Goal: Task Accomplishment & Management: Use online tool/utility

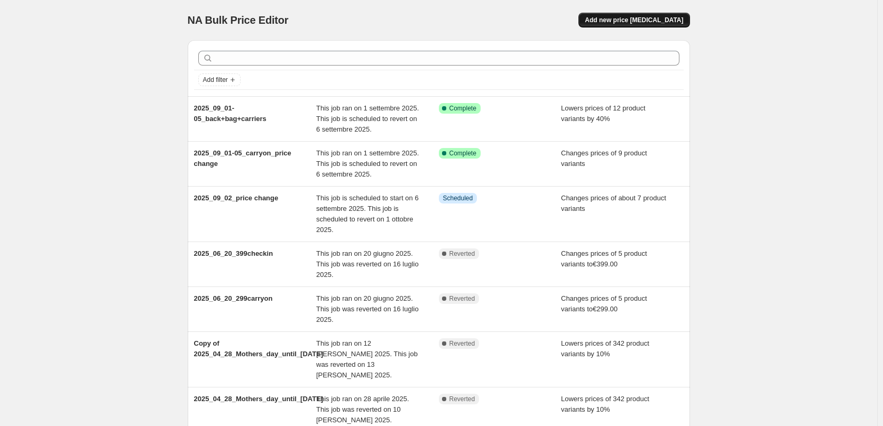
click at [624, 20] on span "Add new price [MEDICAL_DATA]" at bounding box center [634, 20] width 98 height 8
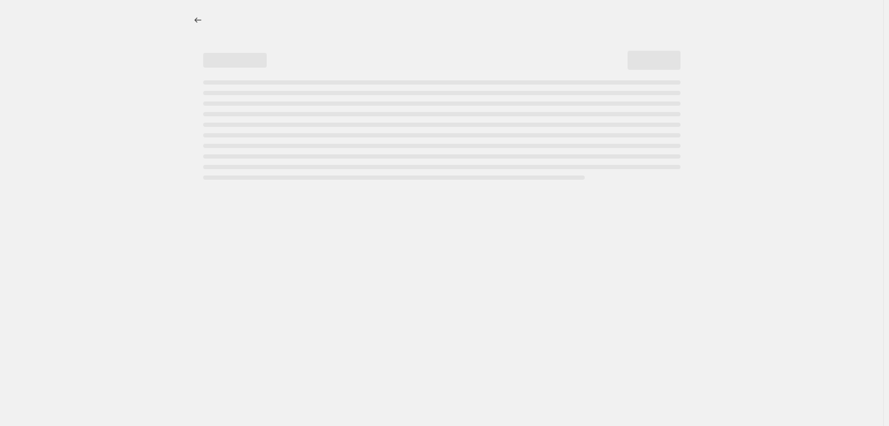
select select "percentage"
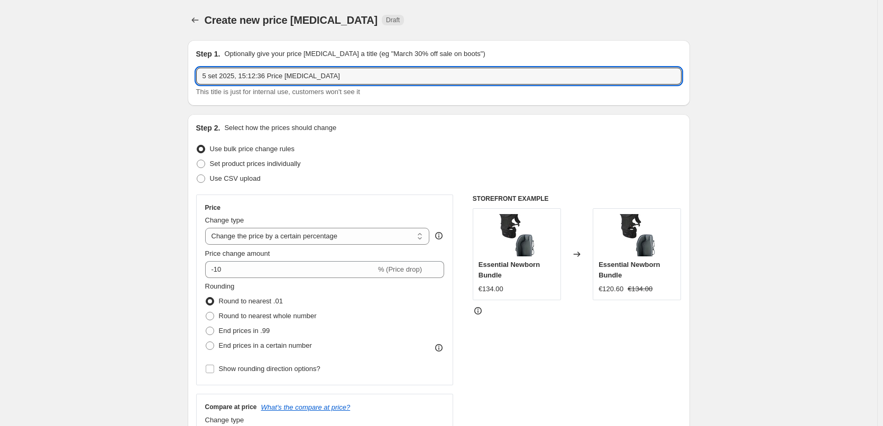
drag, startPoint x: 377, startPoint y: 74, endPoint x: 90, endPoint y: 48, distance: 287.9
paste input "2026_09_06-revert TOTE-BACK-HIP"
type input "2026_09_06-revert TOTE-BACK-HIP"
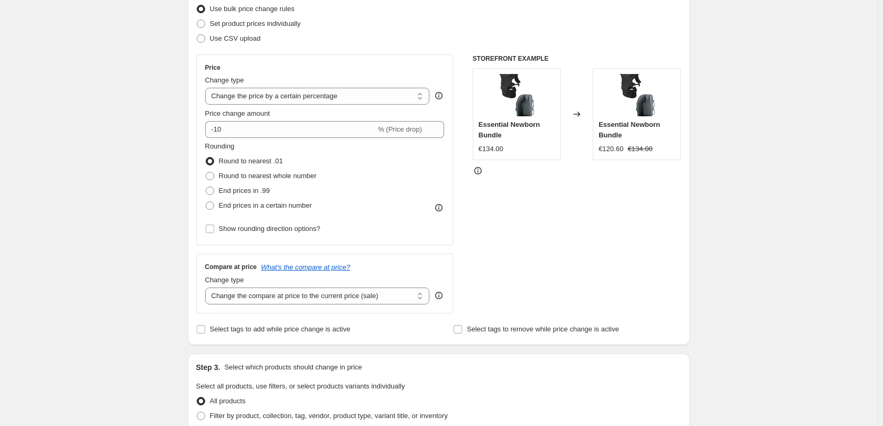
scroll to position [53, 0]
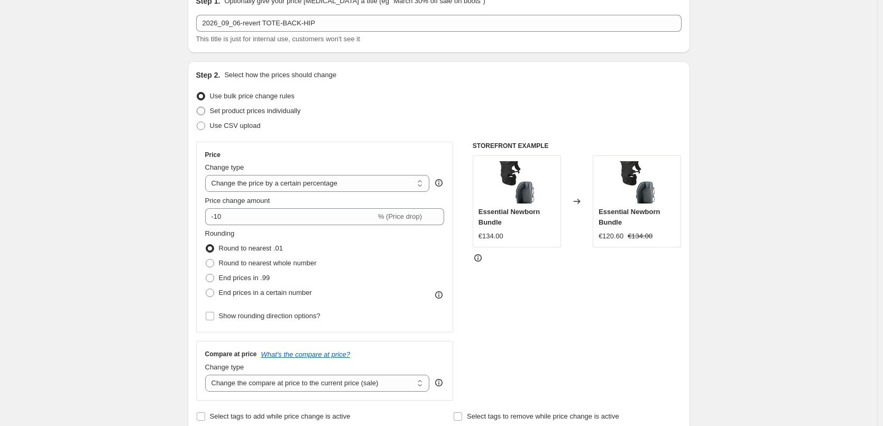
click at [203, 109] on span at bounding box center [201, 111] width 8 height 8
click at [197, 107] on input "Set product prices individually" at bounding box center [197, 107] width 1 height 1
radio input "true"
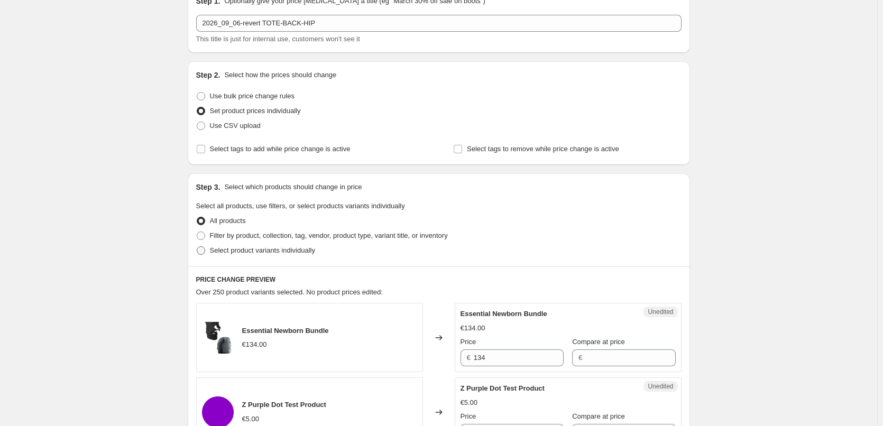
click at [200, 252] on span at bounding box center [201, 251] width 8 height 8
click at [197, 247] on input "Select product variants individually" at bounding box center [197, 247] width 1 height 1
radio input "true"
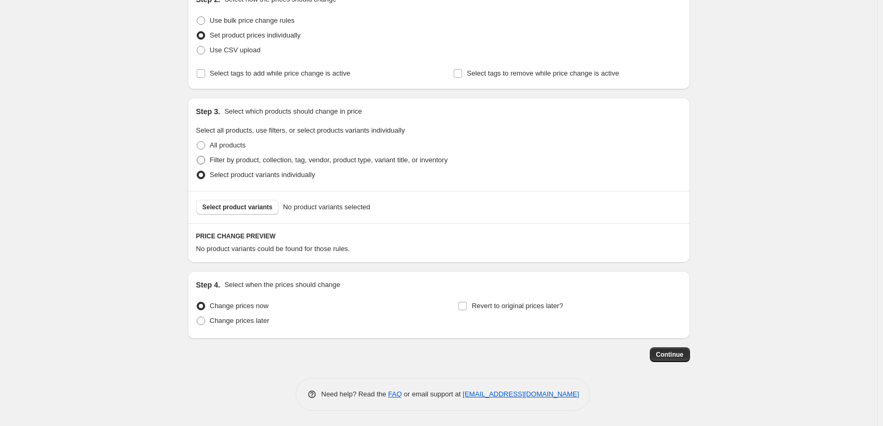
scroll to position [129, 0]
click at [223, 210] on span "Select product variants" at bounding box center [238, 207] width 70 height 8
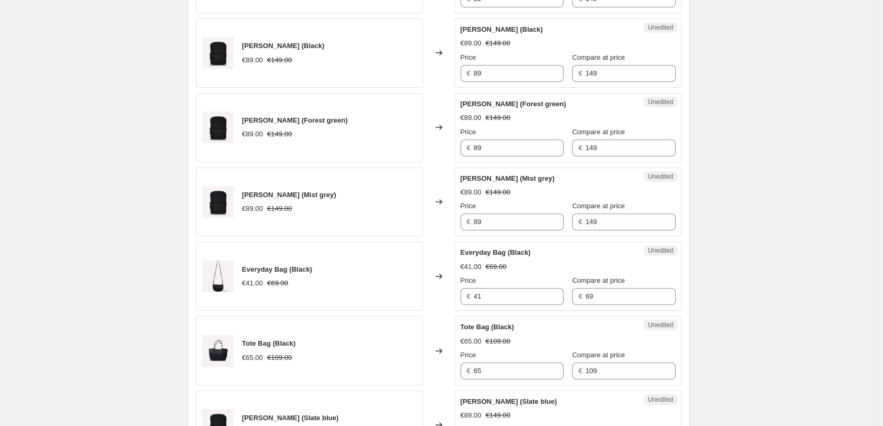
scroll to position [764, 0]
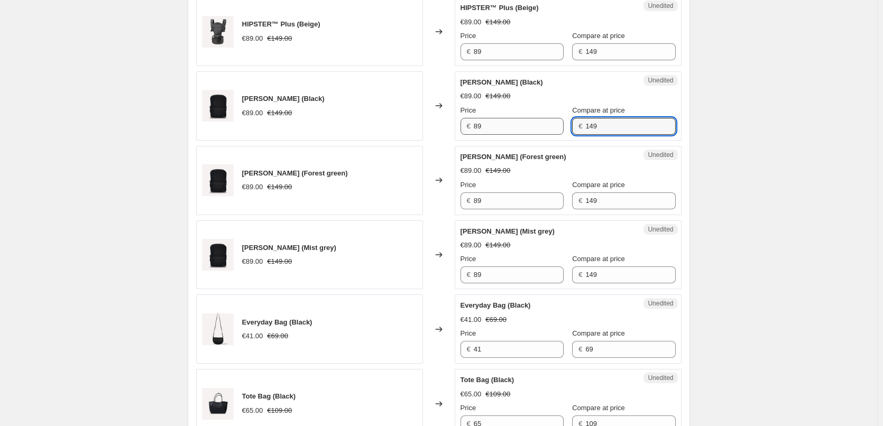
drag, startPoint x: 608, startPoint y: 130, endPoint x: 550, endPoint y: 123, distance: 59.1
click at [550, 123] on div "Price € 89 Compare at price € 149" at bounding box center [568, 120] width 215 height 30
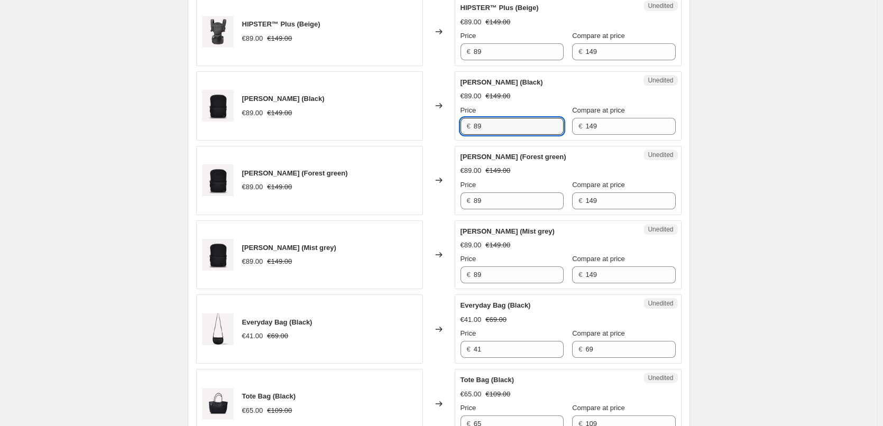
drag, startPoint x: 513, startPoint y: 129, endPoint x: 464, endPoint y: 125, distance: 49.4
click at [464, 125] on div "€ 89" at bounding box center [512, 126] width 103 height 17
paste input "14"
type input "149"
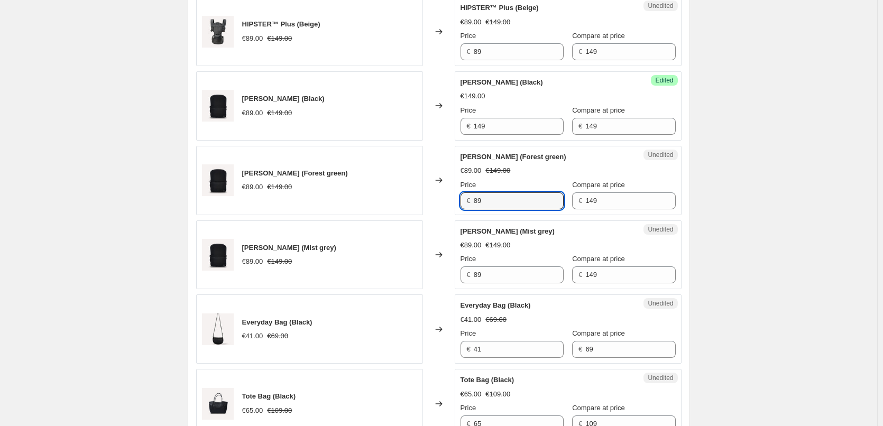
drag, startPoint x: 522, startPoint y: 198, endPoint x: 451, endPoint y: 195, distance: 70.4
click at [451, 195] on div "Noah Backpack (Forest green) €89.00 €149.00 Changed to Unedited Noah Backpack (…" at bounding box center [439, 180] width 486 height 69
paste input "14"
type input "149"
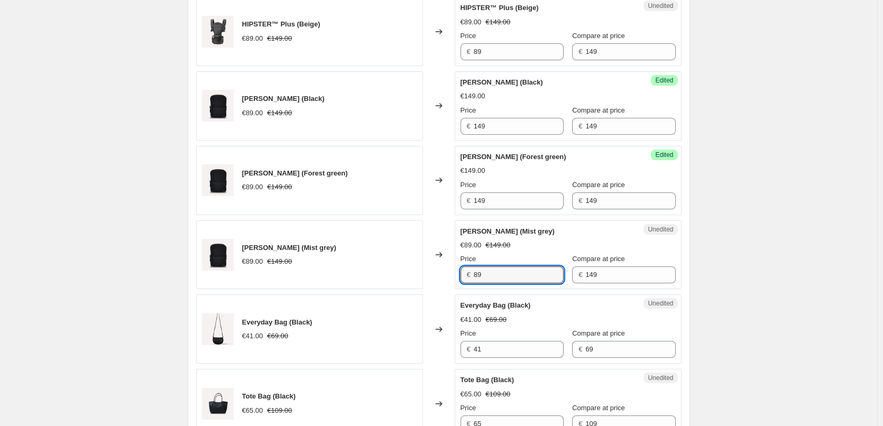
drag, startPoint x: 505, startPoint y: 270, endPoint x: 455, endPoint y: 265, distance: 49.5
click at [455, 265] on div "Noah Backpack (Mist grey) €89.00 €149.00 Changed to Unedited Noah Backpack (Mis…" at bounding box center [439, 255] width 486 height 69
paste input "14"
type input "149"
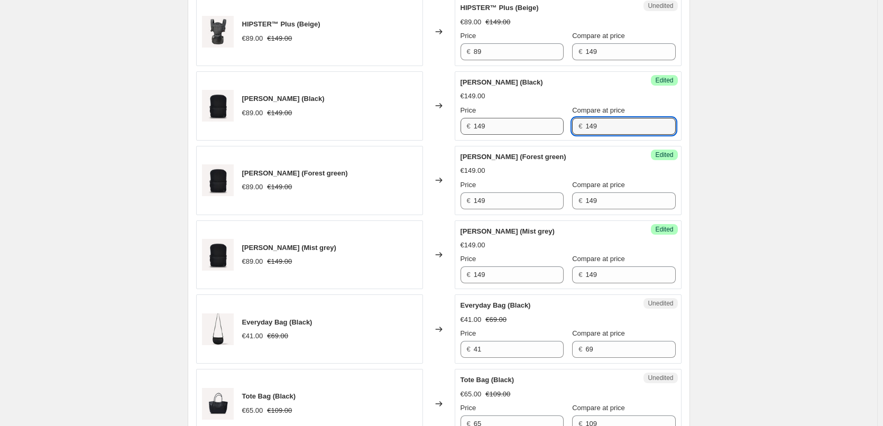
drag, startPoint x: 621, startPoint y: 128, endPoint x: 536, endPoint y: 125, distance: 84.7
click at [536, 125] on div "Price € 149 Compare at price € 149" at bounding box center [568, 120] width 215 height 30
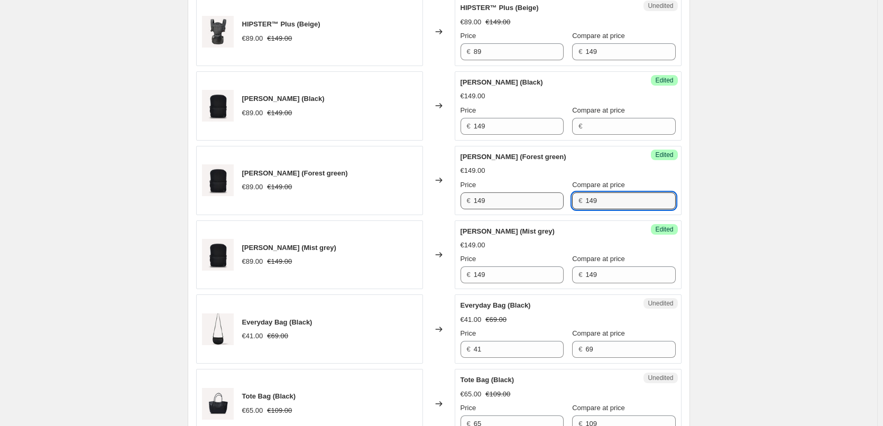
drag, startPoint x: 619, startPoint y: 206, endPoint x: 544, endPoint y: 200, distance: 75.4
click at [544, 200] on div "Price € 149 Compare at price € 149" at bounding box center [568, 195] width 215 height 30
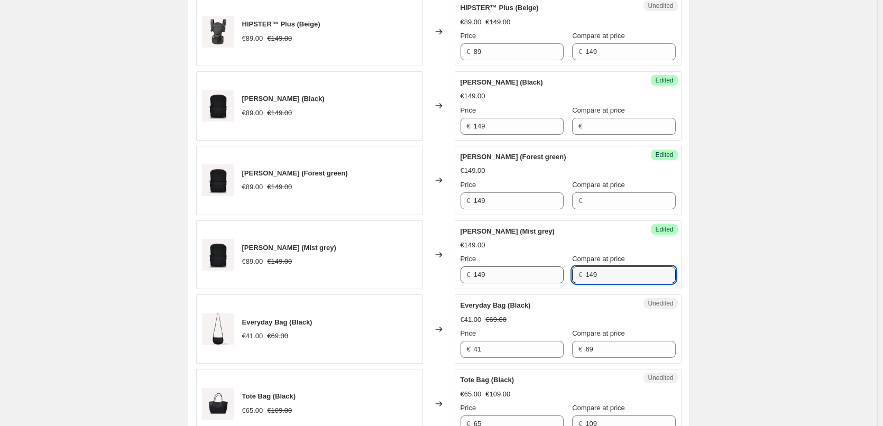
drag, startPoint x: 609, startPoint y: 280, endPoint x: 527, endPoint y: 269, distance: 83.2
click at [527, 269] on div "Price € 149 Compare at price € 149" at bounding box center [568, 269] width 215 height 30
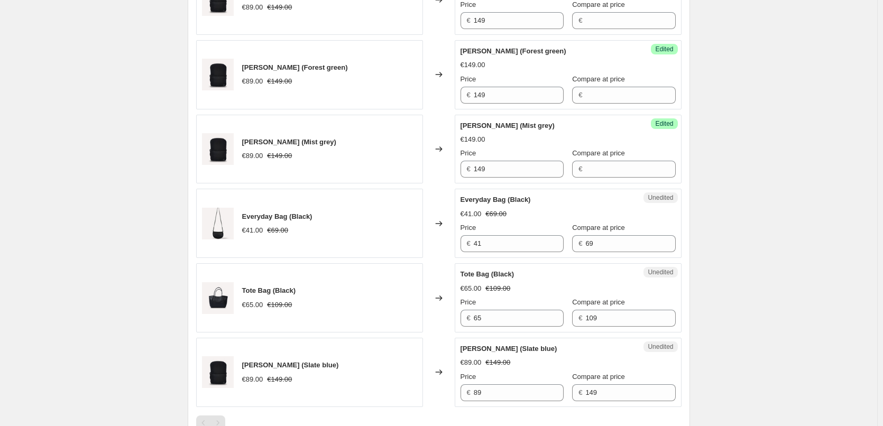
scroll to position [976, 0]
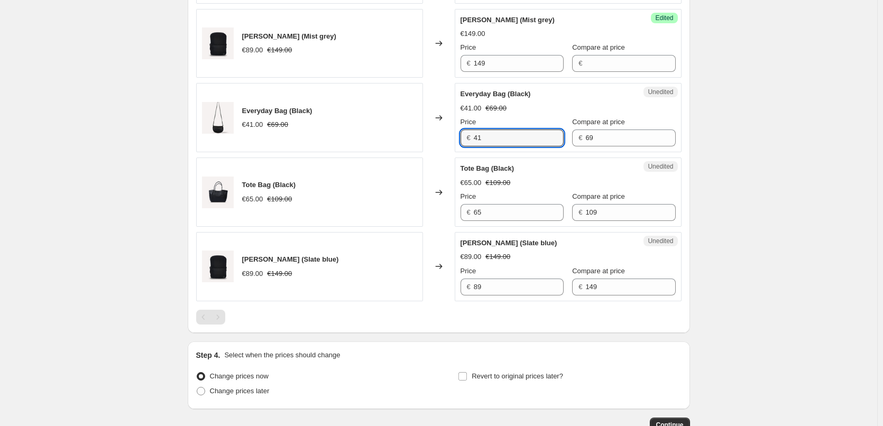
drag, startPoint x: 527, startPoint y: 140, endPoint x: 455, endPoint y: 138, distance: 72.0
click at [455, 138] on div "Everyday Bag (Black) €41.00 €69.00 Changed to Unedited Everyday Bag (Black) €41…" at bounding box center [439, 117] width 486 height 69
type input "119"
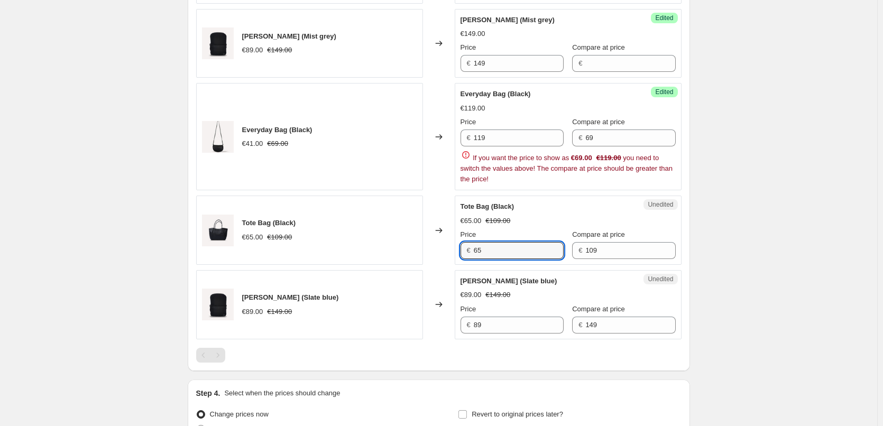
drag, startPoint x: 516, startPoint y: 212, endPoint x: 430, endPoint y: 211, distance: 86.2
click at [430, 211] on div "Tote Bag (Black) €65.00 €109.00 Changed to Unedited Tote Bag (Black) €65.00 €10…" at bounding box center [439, 230] width 486 height 69
type input "189"
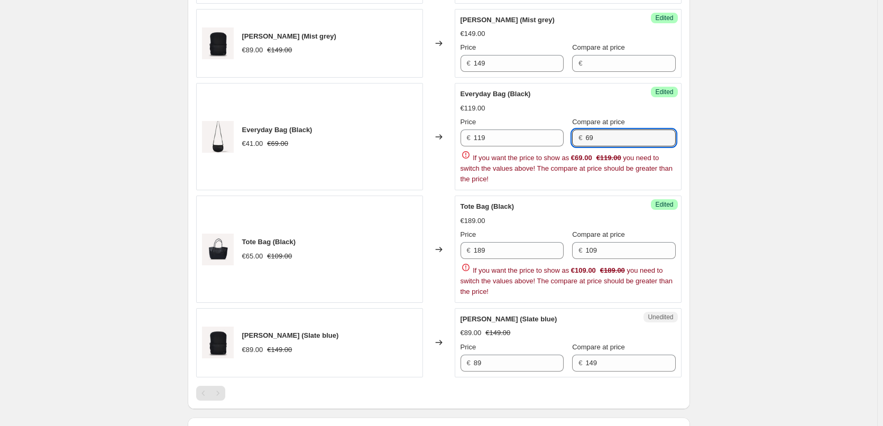
drag, startPoint x: 587, startPoint y: 140, endPoint x: 576, endPoint y: 139, distance: 11.7
click at [576, 139] on div "€ 69" at bounding box center [623, 138] width 103 height 17
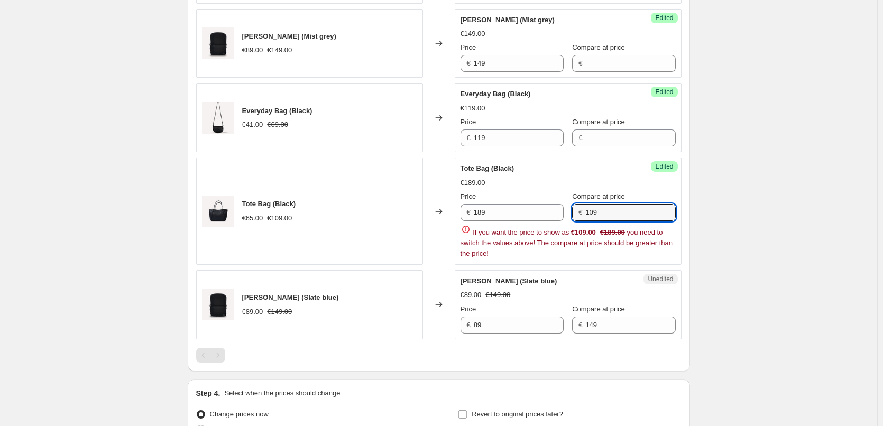
drag, startPoint x: 597, startPoint y: 252, endPoint x: 568, endPoint y: 246, distance: 29.7
click at [568, 246] on div "Price € 189 Compare at price € 109 If you want the price to show as €109.00 €18…" at bounding box center [568, 226] width 215 height 68
type input "9"
drag, startPoint x: 613, startPoint y: 211, endPoint x: 553, endPoint y: 202, distance: 59.9
click at [553, 202] on div "Price € 189 Compare at price € 9" at bounding box center [568, 207] width 215 height 30
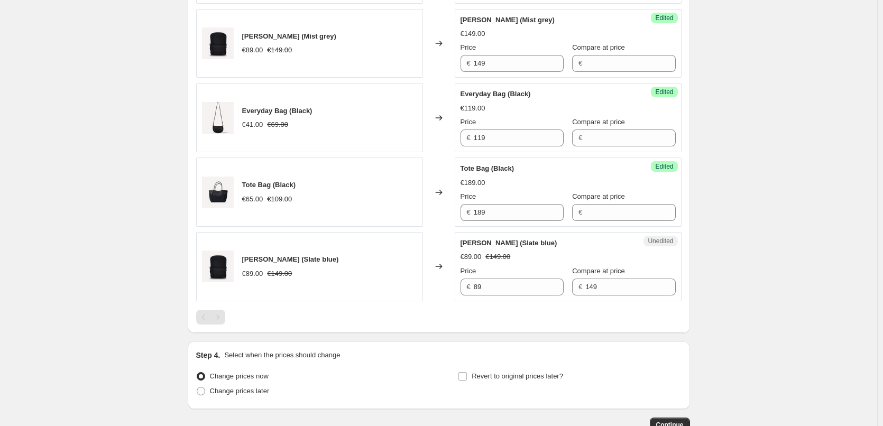
click at [568, 175] on div "Tote Bag (Black) €189.00 Price € 189 Compare at price €" at bounding box center [568, 192] width 215 height 58
drag, startPoint x: 596, startPoint y: 289, endPoint x: 534, endPoint y: 282, distance: 62.8
click at [539, 281] on div "Price € 89 Compare at price € 149" at bounding box center [568, 281] width 215 height 30
drag, startPoint x: 518, startPoint y: 289, endPoint x: 455, endPoint y: 283, distance: 63.3
click at [455, 283] on div "Noah Backpack (Slate blue) €89.00 €149.00 Changed to Unedited Noah Backpack (Sl…" at bounding box center [439, 266] width 486 height 69
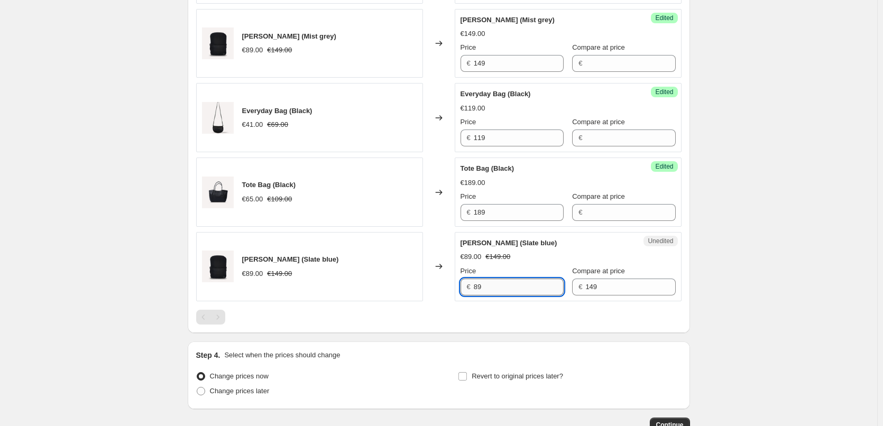
paste input "14"
type input "149"
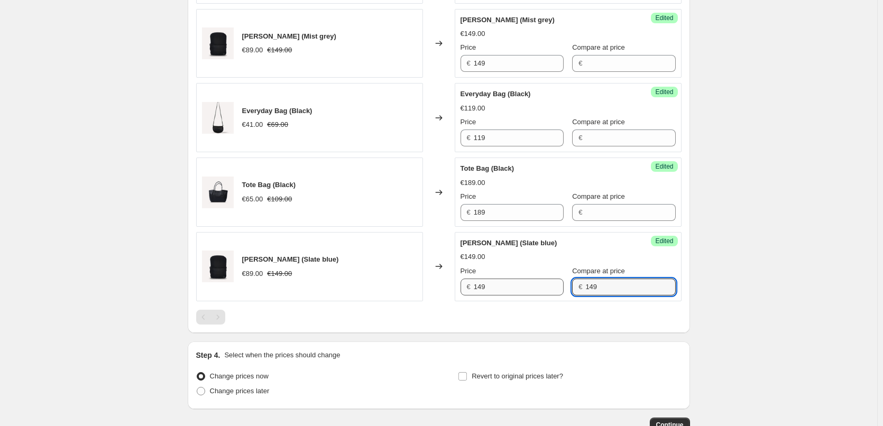
drag, startPoint x: 589, startPoint y: 291, endPoint x: 529, endPoint y: 285, distance: 60.6
click at [529, 285] on div "Price € 149 Compare at price € 149" at bounding box center [568, 281] width 215 height 30
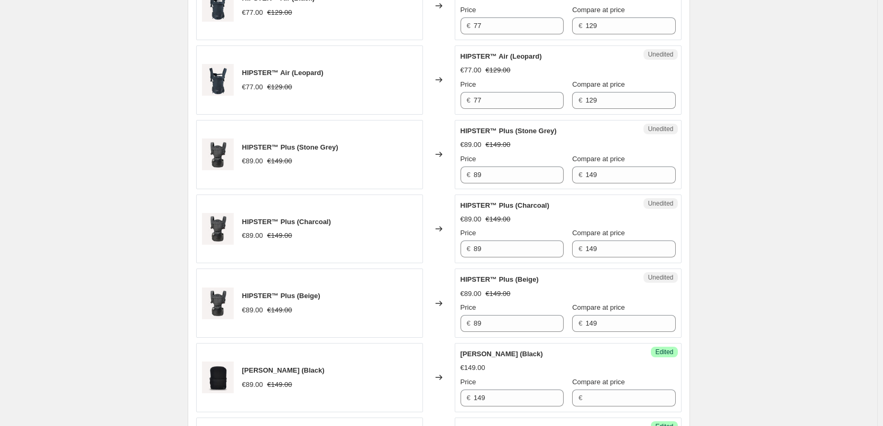
scroll to position [499, 0]
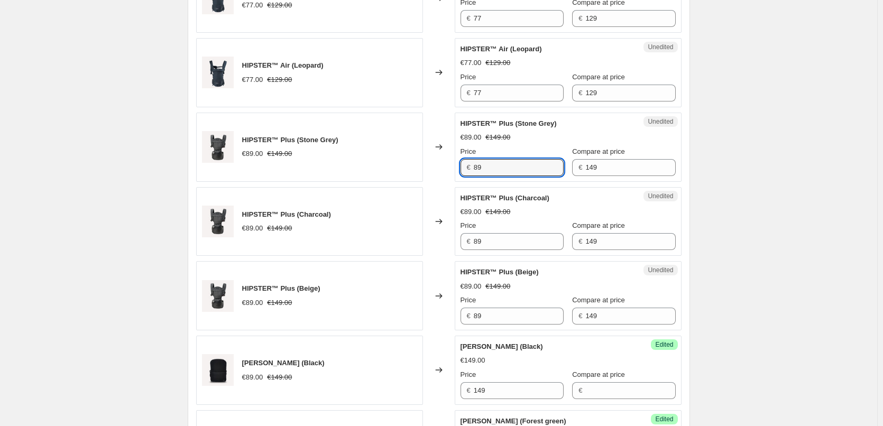
drag, startPoint x: 502, startPoint y: 168, endPoint x: 464, endPoint y: 167, distance: 37.6
click at [464, 167] on div "€ 89" at bounding box center [512, 167] width 103 height 17
type input "99"
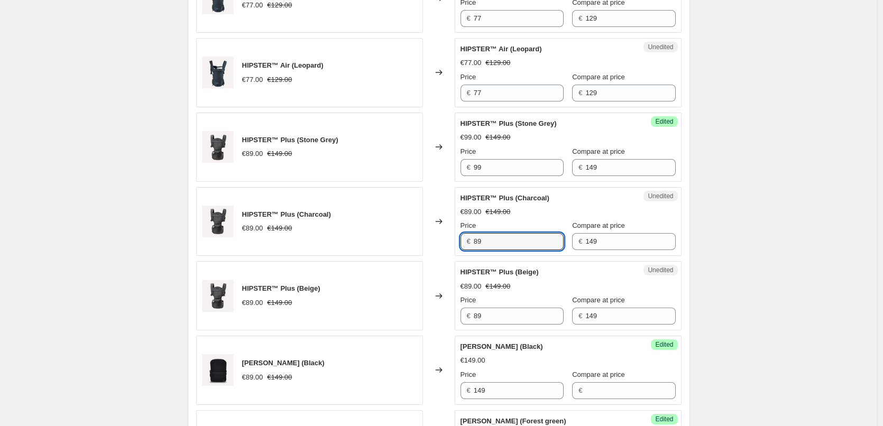
drag, startPoint x: 494, startPoint y: 245, endPoint x: 455, endPoint y: 241, distance: 38.3
click at [455, 241] on div "HIPSTER™ Plus (Charcoal) €89.00 €149.00 Changed to Unedited HIPSTER™ Plus (Char…" at bounding box center [439, 221] width 486 height 69
type input "99"
drag, startPoint x: 512, startPoint y: 312, endPoint x: 449, endPoint y: 305, distance: 63.8
click at [449, 305] on div "HIPSTER™ Plus (Beige) €89.00 €149.00 Changed to Unedited HIPSTER™ Plus (Beige) …" at bounding box center [439, 295] width 486 height 69
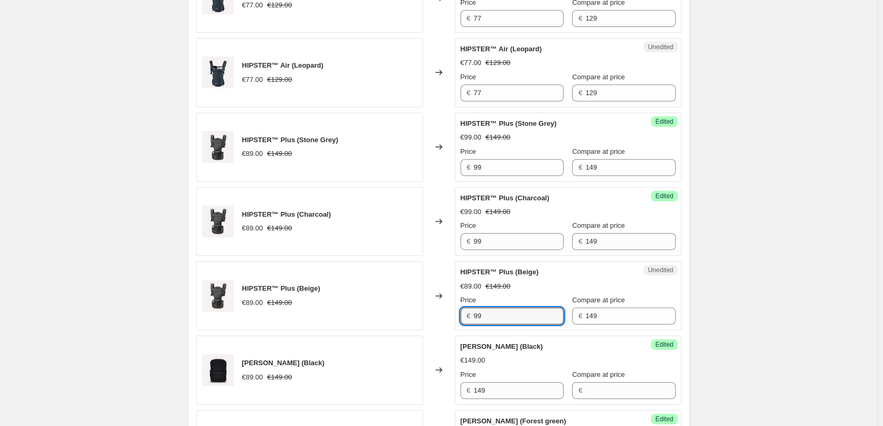
type input "99"
click at [600, 280] on div "HIPSTER™ Plus (Beige) €99.00 €149.00 Price € 99 Compare at price € 149" at bounding box center [568, 296] width 215 height 58
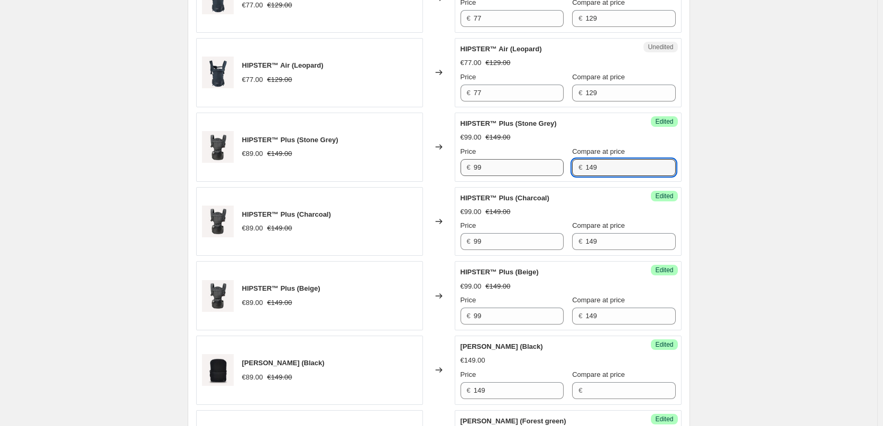
drag, startPoint x: 594, startPoint y: 168, endPoint x: 532, endPoint y: 164, distance: 61.5
click at [532, 164] on div "Price € 99 Compare at price € 149" at bounding box center [568, 162] width 215 height 30
click at [486, 165] on input "99" at bounding box center [519, 167] width 90 height 17
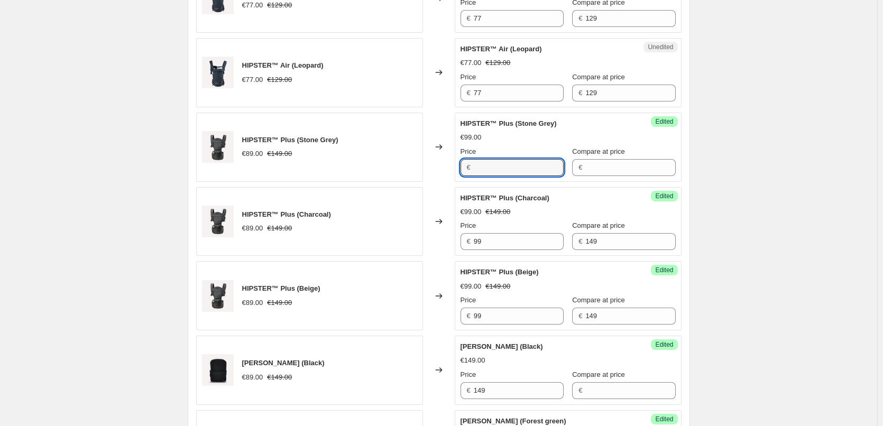
drag, startPoint x: 493, startPoint y: 174, endPoint x: 465, endPoint y: 174, distance: 27.5
click at [465, 174] on div "€" at bounding box center [512, 167] width 103 height 17
type input "99"
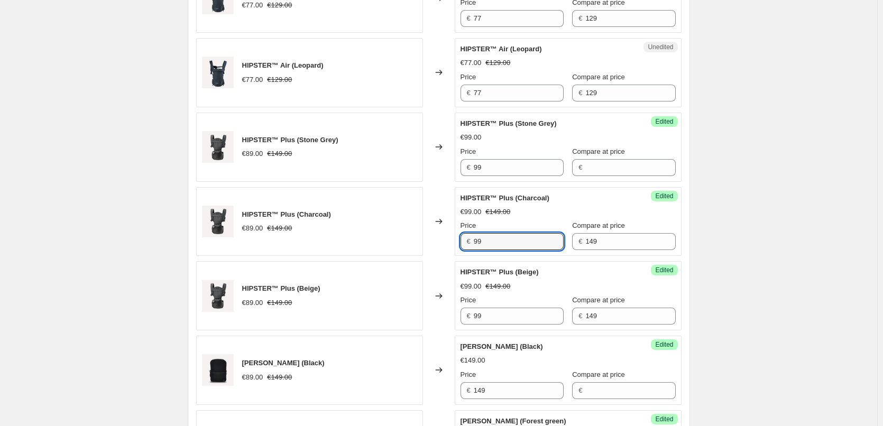
drag, startPoint x: 502, startPoint y: 237, endPoint x: 442, endPoint y: 233, distance: 59.4
click at [442, 233] on div "HIPSTER™ Plus (Charcoal) €89.00 €149.00 Changed to Success Edited HIPSTER™ Plus…" at bounding box center [439, 221] width 486 height 69
type input "99"
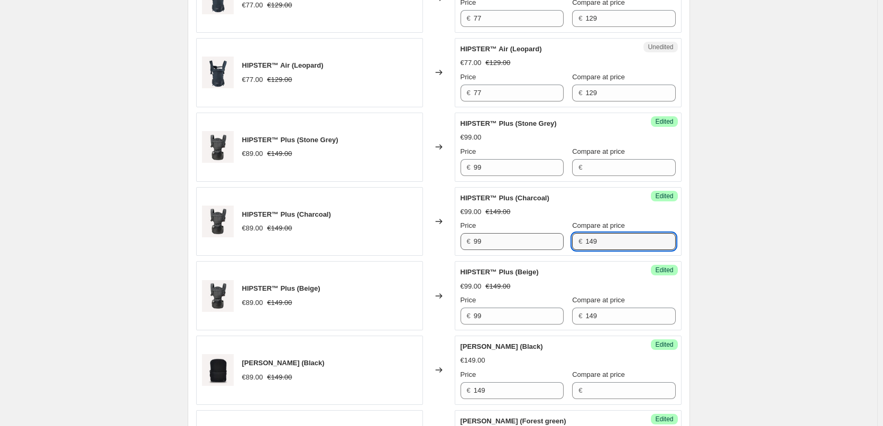
drag, startPoint x: 613, startPoint y: 243, endPoint x: 546, endPoint y: 243, distance: 66.1
click at [546, 243] on div "Price € 99 Compare at price € 149" at bounding box center [568, 236] width 215 height 30
drag, startPoint x: 573, startPoint y: 312, endPoint x: 505, endPoint y: 305, distance: 68.6
click at [505, 305] on div "Price € 99 Compare at price € 149" at bounding box center [568, 310] width 215 height 30
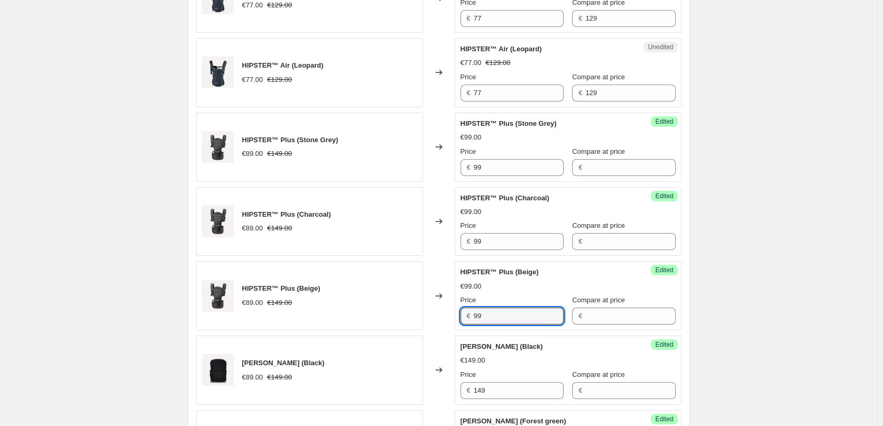
drag, startPoint x: 490, startPoint y: 320, endPoint x: 439, endPoint y: 306, distance: 53.0
click at [439, 306] on div "HIPSTER™ Plus (Beige) €89.00 €149.00 Changed to Success Edited HIPSTER™ Plus (B…" at bounding box center [439, 295] width 486 height 69
type input "99"
click at [736, 279] on div "Create new price change job. This page is ready Create new price change job Dra…" at bounding box center [439, 237] width 878 height 1473
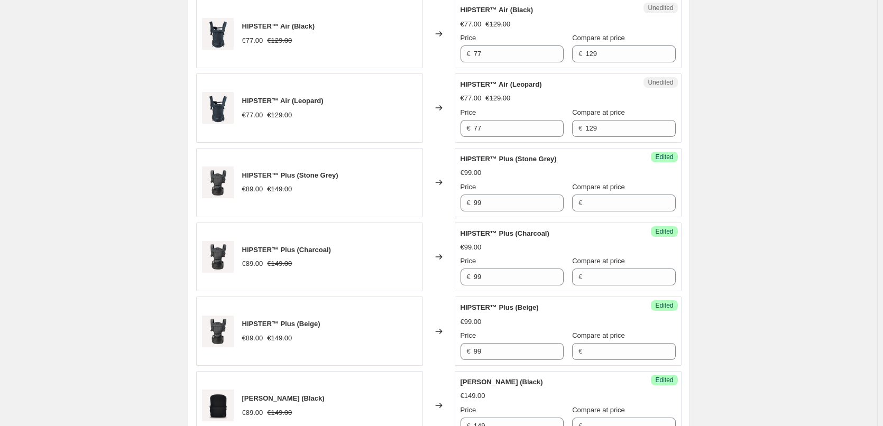
scroll to position [447, 0]
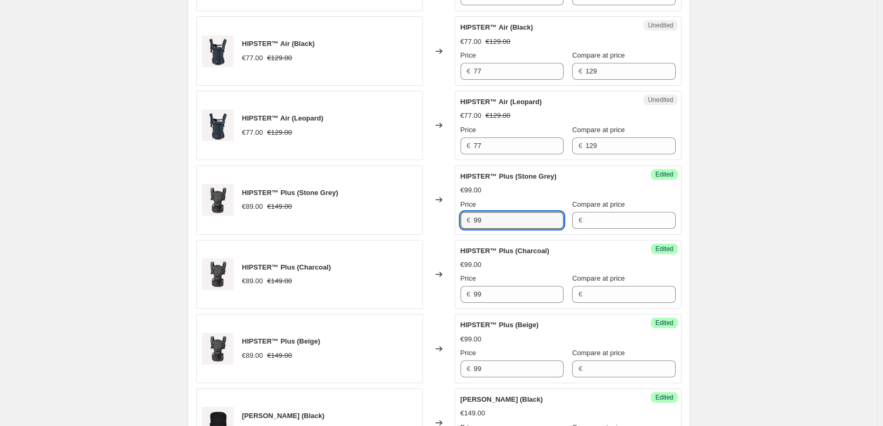
drag, startPoint x: 505, startPoint y: 221, endPoint x: 452, endPoint y: 214, distance: 53.9
click at [452, 214] on div "HIPSTER™ Plus (Stone Grey) €89.00 €149.00 Changed to Success Edited HIPSTER™ Pl…" at bounding box center [439, 200] width 486 height 69
type input "99"
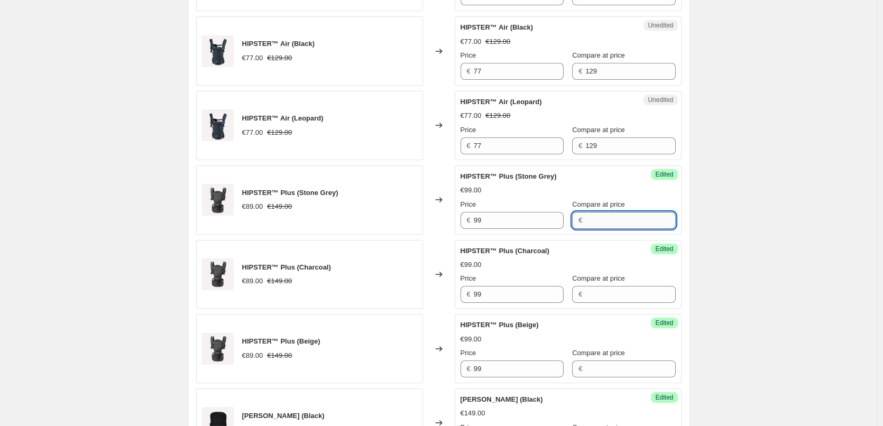
click at [596, 225] on input "Compare at price" at bounding box center [631, 220] width 90 height 17
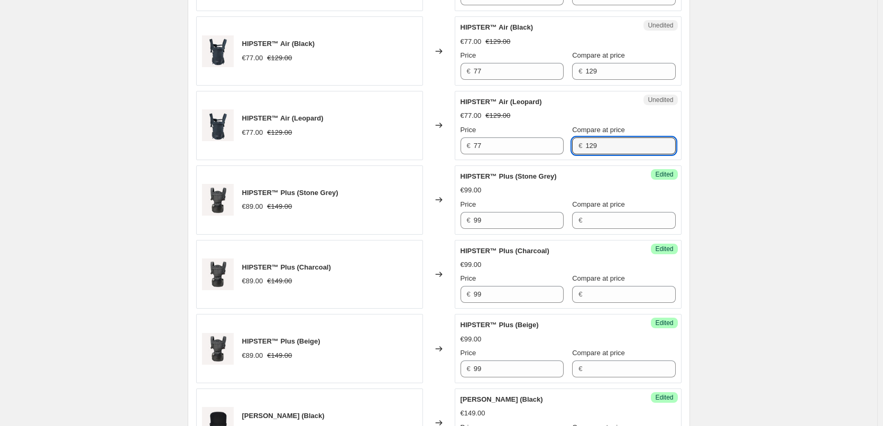
drag, startPoint x: 604, startPoint y: 145, endPoint x: 563, endPoint y: 142, distance: 41.4
click at [563, 142] on div "Price € 77 Compare at price € 129" at bounding box center [568, 140] width 215 height 30
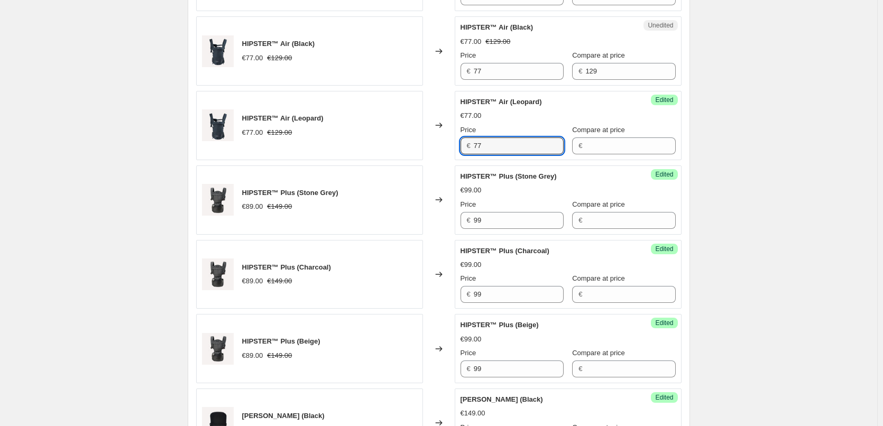
drag, startPoint x: 520, startPoint y: 142, endPoint x: 427, endPoint y: 132, distance: 92.7
click at [427, 132] on div "HIPSTER™ Air (Leopard) €77.00 €129.00 Changed to Success Edited HIPSTER™ Air (L…" at bounding box center [439, 125] width 486 height 69
type input "77"
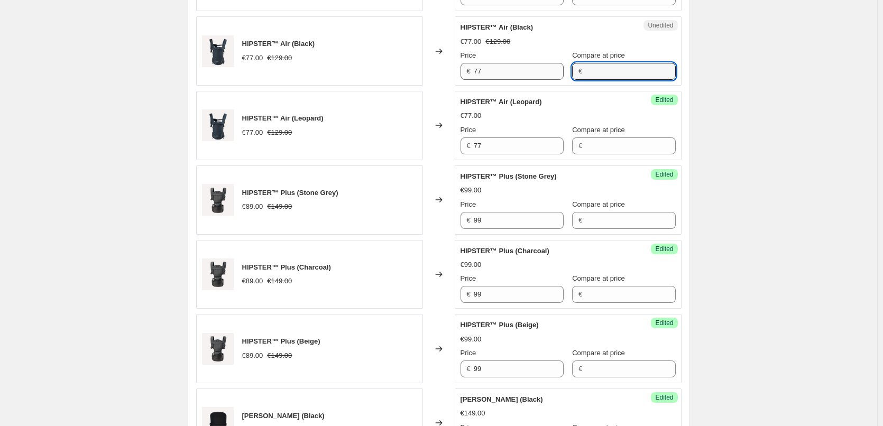
drag, startPoint x: 618, startPoint y: 68, endPoint x: 540, endPoint y: 63, distance: 78.5
click at [544, 63] on div "Price € 77 Compare at price €" at bounding box center [568, 65] width 215 height 30
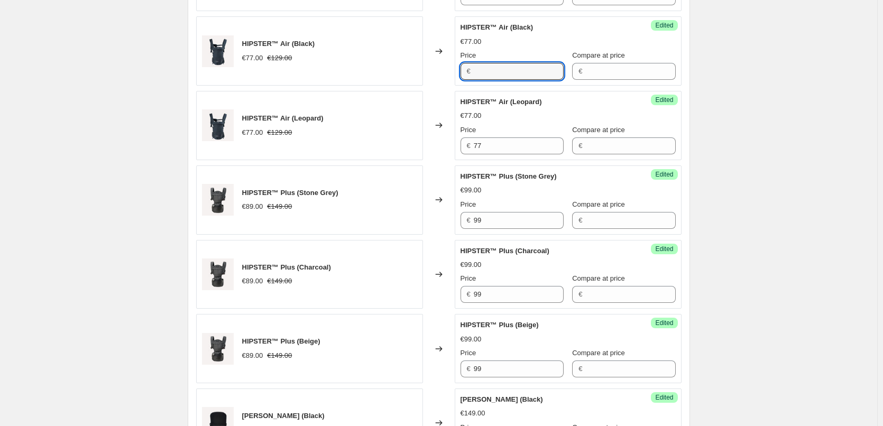
drag, startPoint x: 504, startPoint y: 71, endPoint x: 429, endPoint y: 63, distance: 76.0
click at [429, 63] on div "HIPSTER™ Air (Black) €77.00 €129.00 Changed to Success Edited HIPSTER™ Air (Bla…" at bounding box center [439, 50] width 486 height 69
type input "77"
click at [754, 115] on div "Create new price change job. This page is ready Create new price change job Dra…" at bounding box center [439, 289] width 878 height 1473
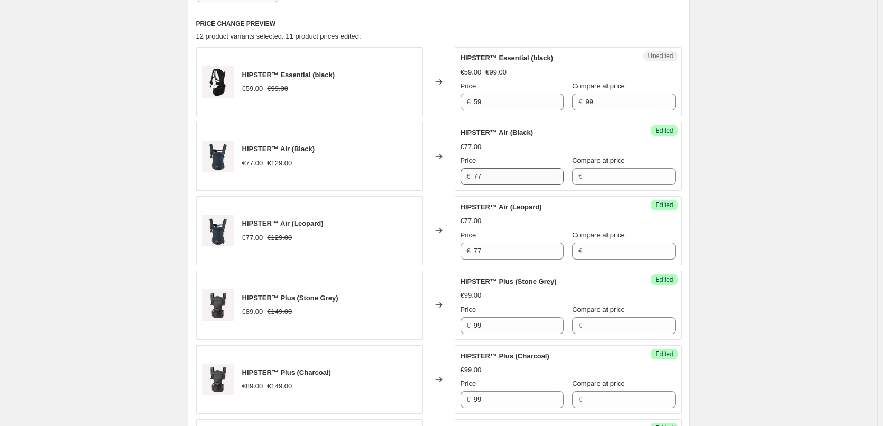
scroll to position [341, 0]
drag, startPoint x: 527, startPoint y: 178, endPoint x: 453, endPoint y: 173, distance: 73.7
click at [453, 173] on div "HIPSTER™ Air (Black) €77.00 €129.00 Changed to Success Edited HIPSTER™ Air (Bla…" at bounding box center [439, 156] width 486 height 69
type input "77"
click at [749, 181] on div "Create new price change job. This page is ready Create new price change job Dra…" at bounding box center [439, 395] width 878 height 1473
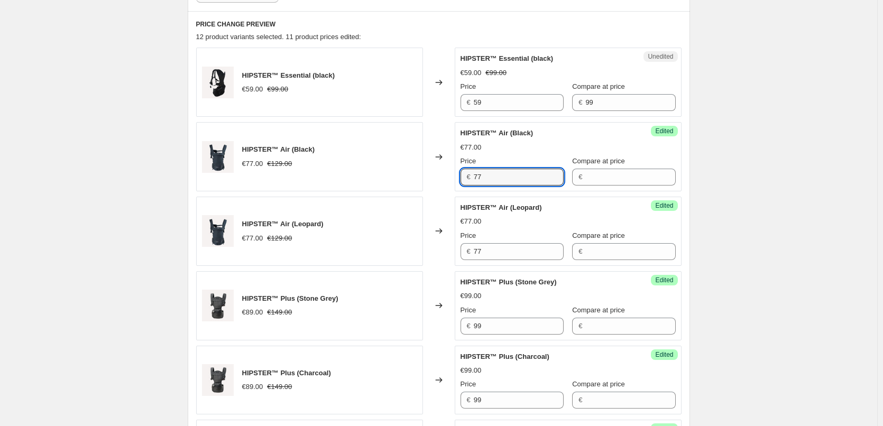
drag, startPoint x: 497, startPoint y: 179, endPoint x: 470, endPoint y: 179, distance: 27.0
click at [470, 179] on div "€ 77" at bounding box center [512, 177] width 103 height 17
type input "77"
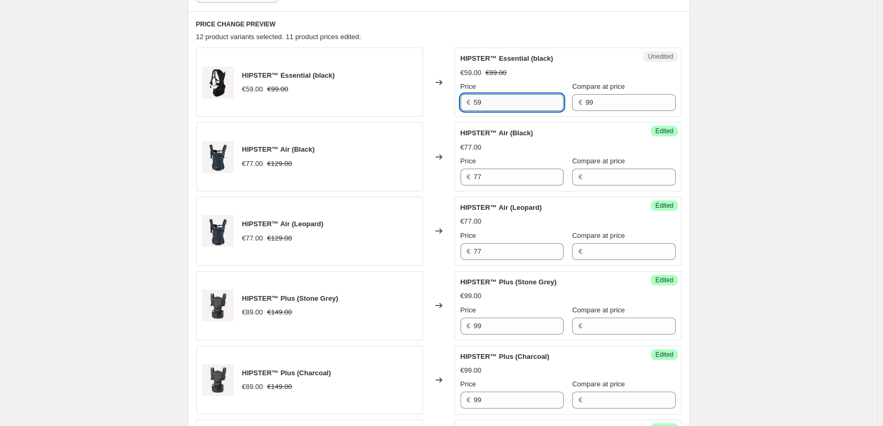
click at [495, 104] on input "59" at bounding box center [519, 102] width 90 height 17
drag, startPoint x: 505, startPoint y: 102, endPoint x: 469, endPoint y: 97, distance: 36.3
click at [469, 97] on div "€ 59" at bounding box center [512, 102] width 103 height 17
type input "59"
click at [464, 176] on div "€ 77" at bounding box center [512, 177] width 103 height 17
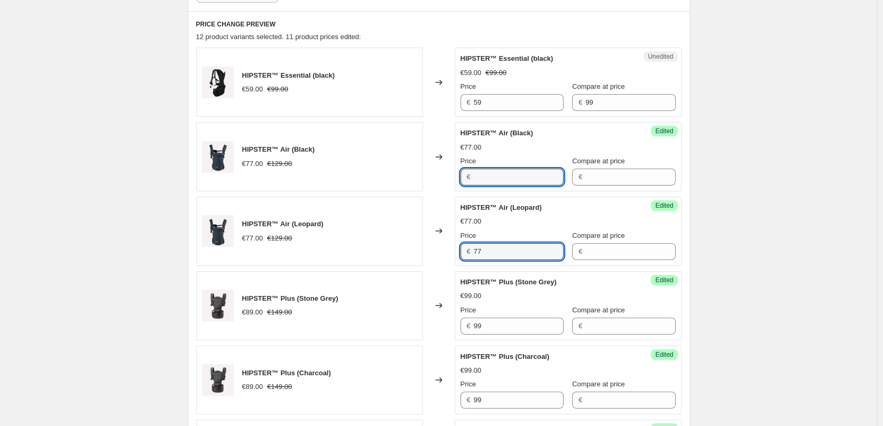
type input "77"
click at [448, 247] on div "HIPSTER™ Air (Leopard) €77.00 €129.00 Changed to Success Edited HIPSTER™ Air (L…" at bounding box center [439, 231] width 486 height 69
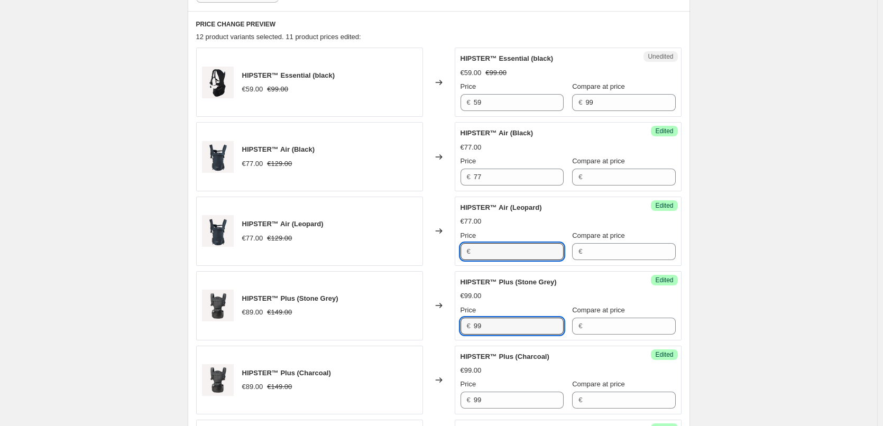
type input "77"
drag, startPoint x: 460, startPoint y: 317, endPoint x: 448, endPoint y: 316, distance: 12.2
click at [448, 316] on div "HIPSTER™ Plus (Stone Grey) €89.00 €149.00 Changed to Success Edited HIPSTER™ Pl…" at bounding box center [439, 305] width 486 height 69
type input "99"
click at [522, 254] on input "77" at bounding box center [519, 251] width 90 height 17
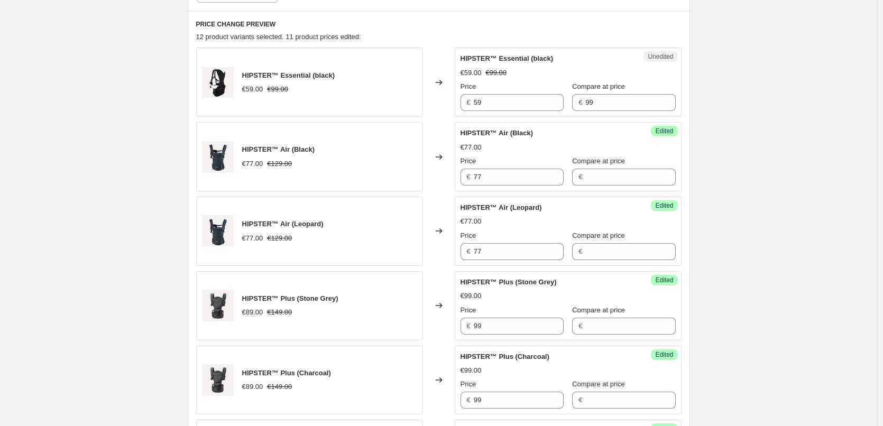
click at [751, 234] on div "Create new price change job. This page is ready Create new price change job Dra…" at bounding box center [439, 395] width 878 height 1473
drag, startPoint x: 594, startPoint y: 101, endPoint x: 543, endPoint y: 99, distance: 50.8
click at [543, 99] on div "Price € 59 Compare at price € 99" at bounding box center [568, 96] width 215 height 30
click at [734, 144] on div "Create new price change job. This page is ready Create new price change job Dra…" at bounding box center [439, 395] width 878 height 1473
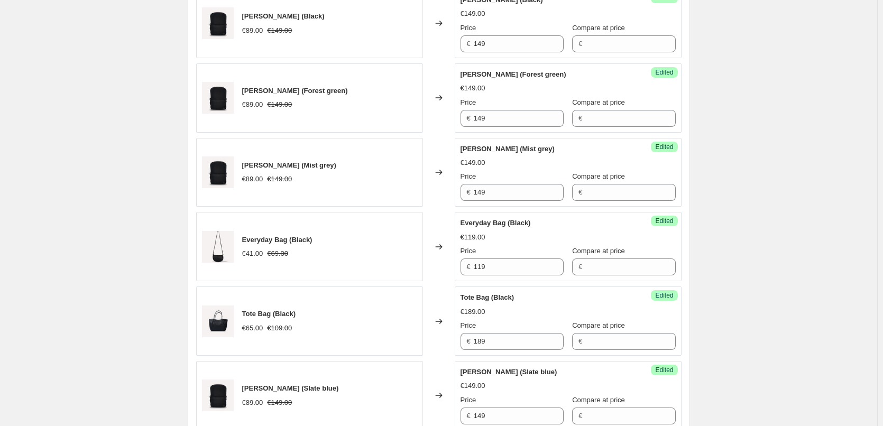
scroll to position [1046, 0]
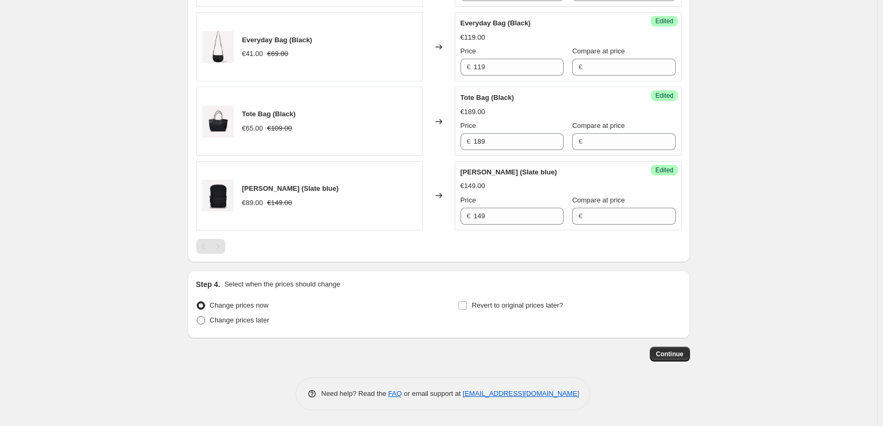
click at [233, 322] on span "Change prices later" at bounding box center [240, 320] width 60 height 8
click at [197, 317] on input "Change prices later" at bounding box center [197, 316] width 1 height 1
radio input "true"
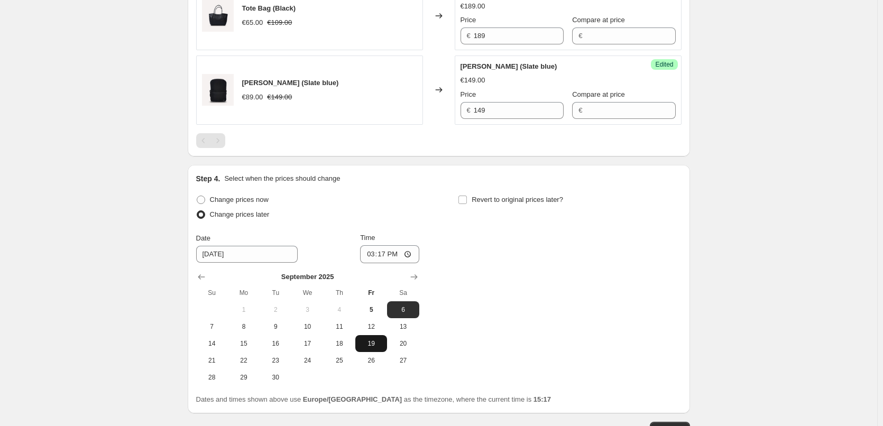
scroll to position [1227, 0]
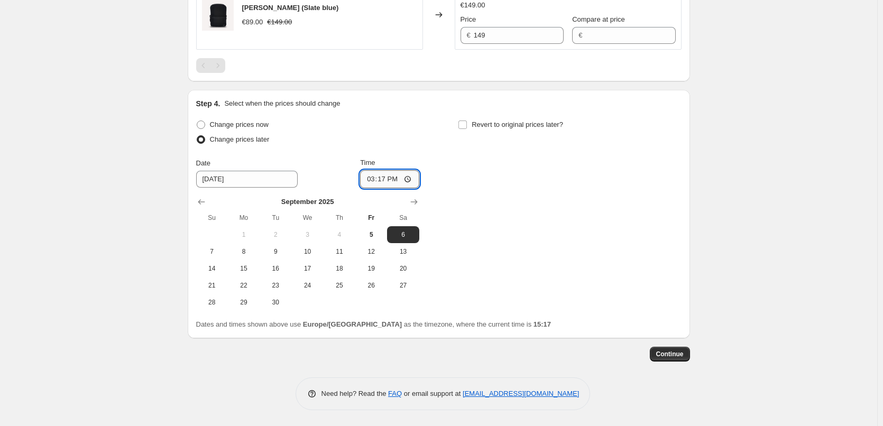
click at [387, 180] on input "15:17" at bounding box center [389, 179] width 59 height 18
type input "00:30"
click at [500, 201] on div "Change prices now Change prices later Date 9/6/2025 Time 00:30 September 2025 S…" at bounding box center [439, 214] width 486 height 194
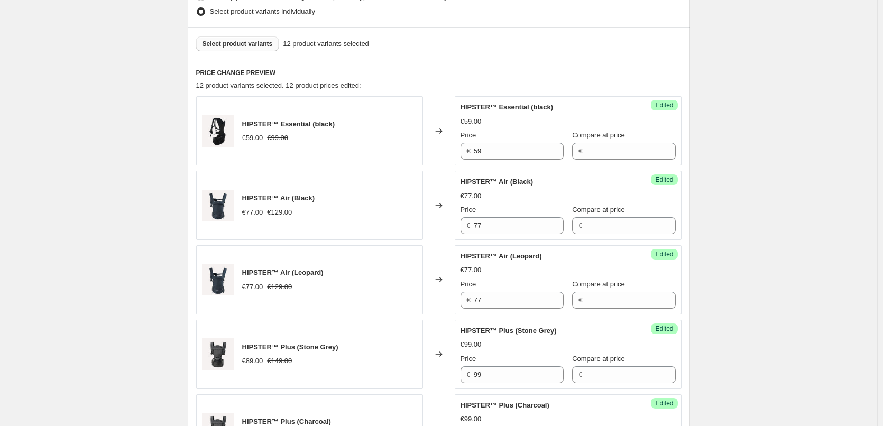
scroll to position [275, 0]
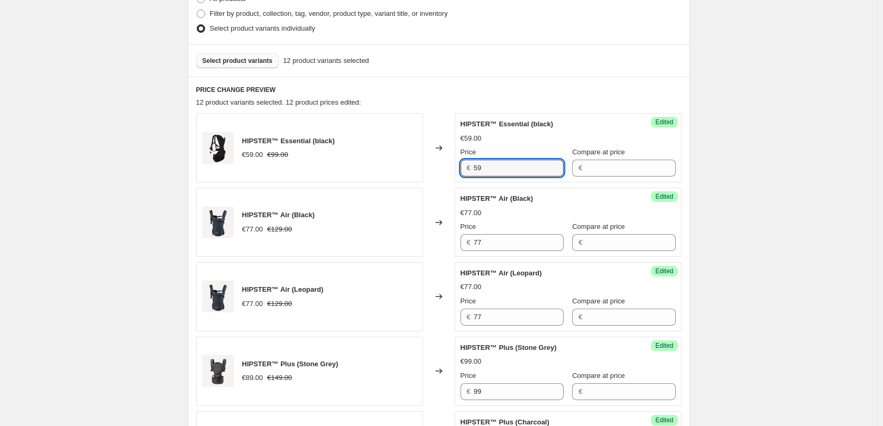
drag, startPoint x: 531, startPoint y: 168, endPoint x: 455, endPoint y: 163, distance: 75.2
click at [455, 163] on div "HIPSTER™ Essential (black) €59.00 €99.00 Changed to Success Edited HIPSTER™ Ess…" at bounding box center [439, 147] width 486 height 69
type input "99"
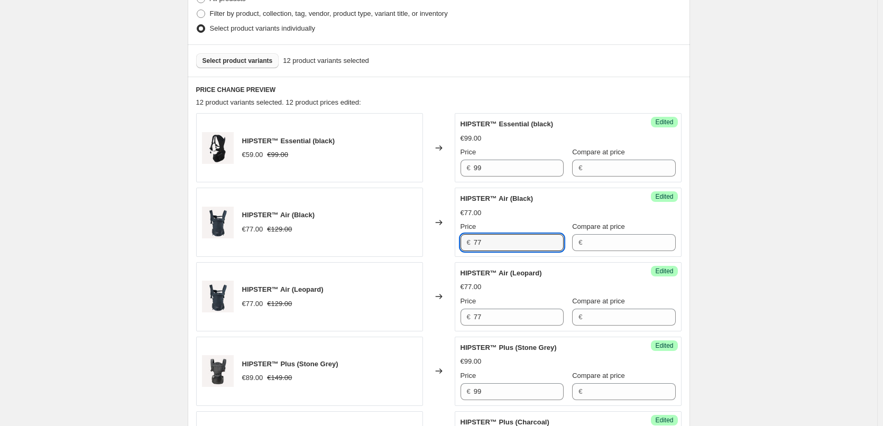
drag, startPoint x: 508, startPoint y: 242, endPoint x: 470, endPoint y: 239, distance: 38.2
click at [470, 239] on div "€ 77" at bounding box center [512, 242] width 103 height 17
type input "119"
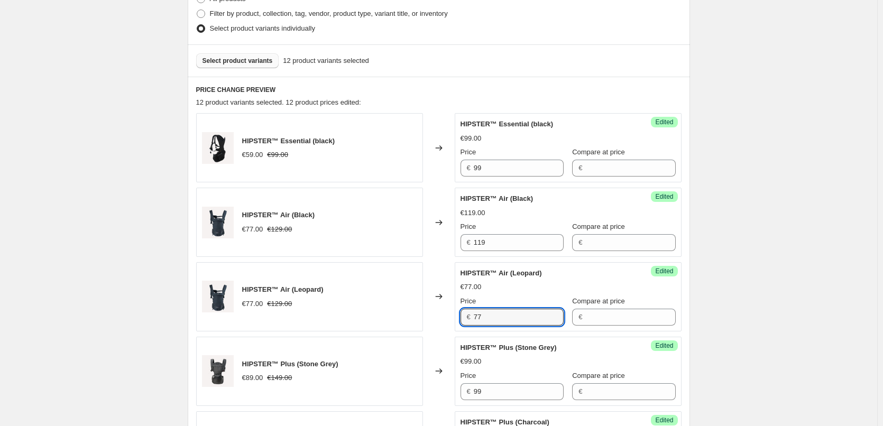
drag, startPoint x: 474, startPoint y: 310, endPoint x: 452, endPoint y: 310, distance: 21.7
click at [452, 310] on div "HIPSTER™ Air (Leopard) €77.00 €129.00 Changed to Success Edited HIPSTER™ Air (L…" at bounding box center [439, 296] width 486 height 69
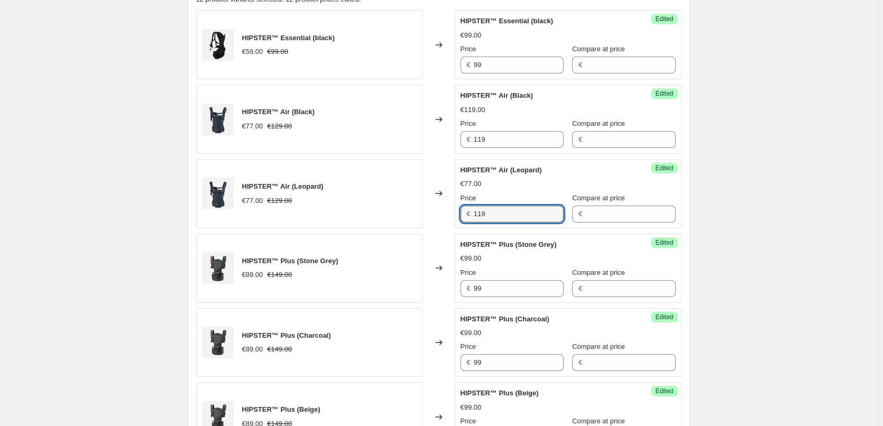
scroll to position [381, 0]
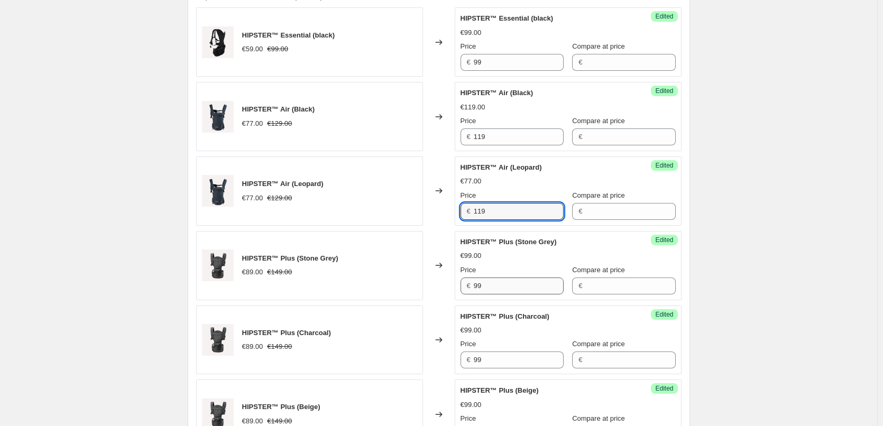
type input "119"
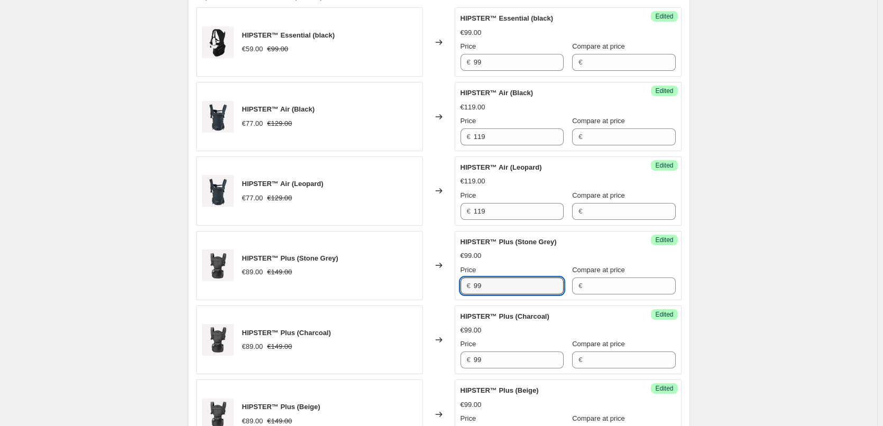
drag, startPoint x: 505, startPoint y: 288, endPoint x: 459, endPoint y: 286, distance: 46.6
click at [459, 286] on div "Success Edited HIPSTER™ Plus (Stone Grey) €99.00 Price € 99 Compare at price €" at bounding box center [568, 265] width 227 height 69
type input "139"
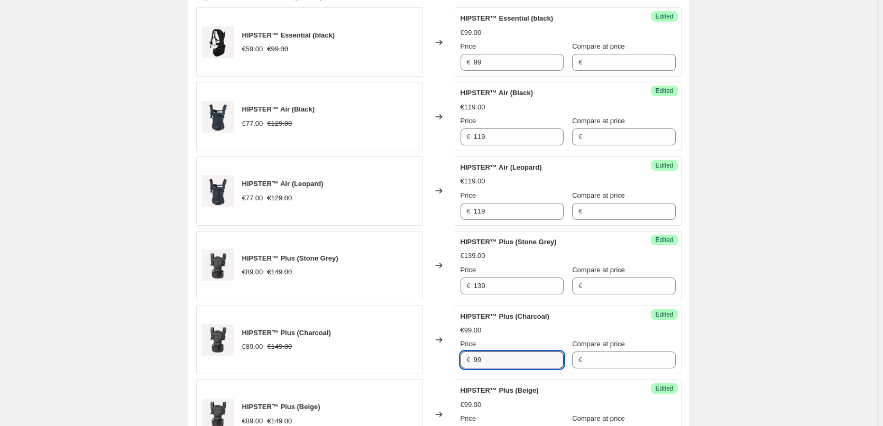
drag, startPoint x: 498, startPoint y: 358, endPoint x: 458, endPoint y: 357, distance: 39.7
click at [458, 357] on div "Success Edited HIPSTER™ Plus (Charcoal) €99.00 Price € 99 Compare at price €" at bounding box center [568, 340] width 227 height 69
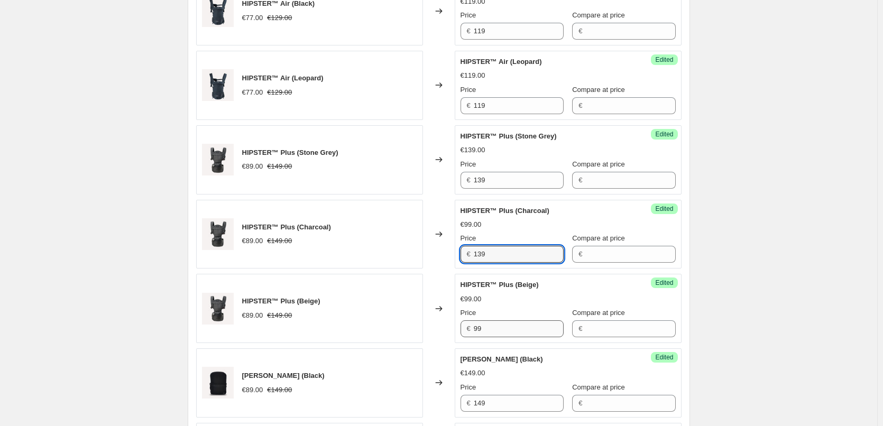
type input "139"
drag, startPoint x: 493, startPoint y: 328, endPoint x: 459, endPoint y: 327, distance: 33.3
click at [459, 327] on div "Success Edited HIPSTER™ Plus (Beige) €99.00 Price € 99 Compare at price €" at bounding box center [568, 308] width 227 height 69
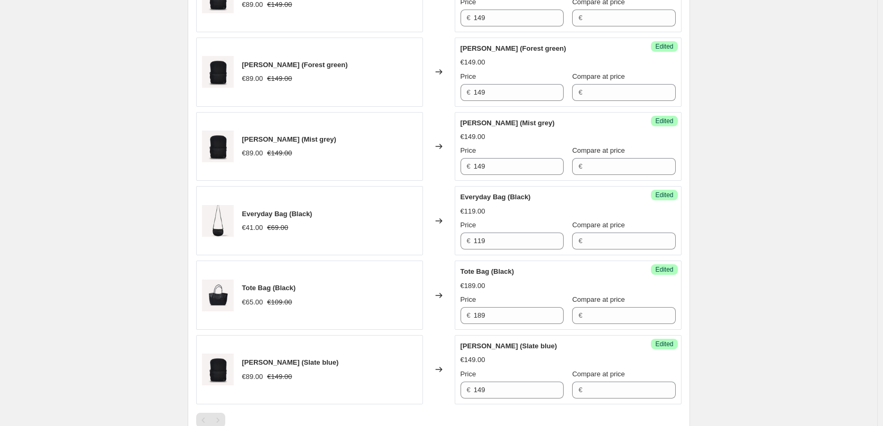
scroll to position [857, 0]
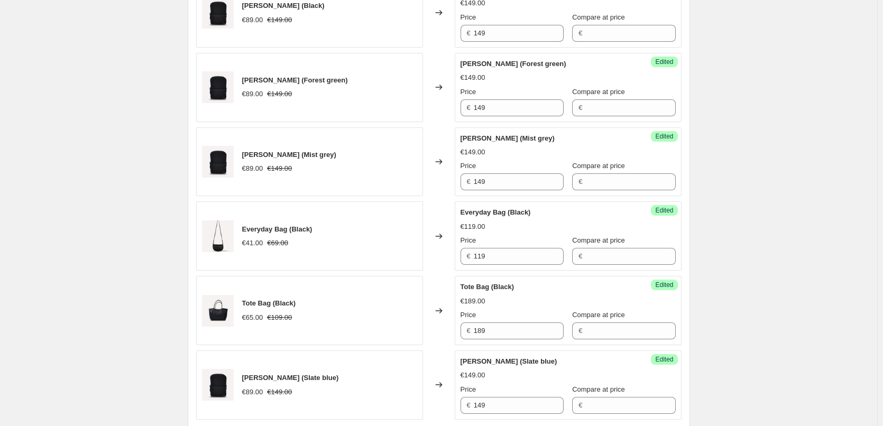
type input "139"
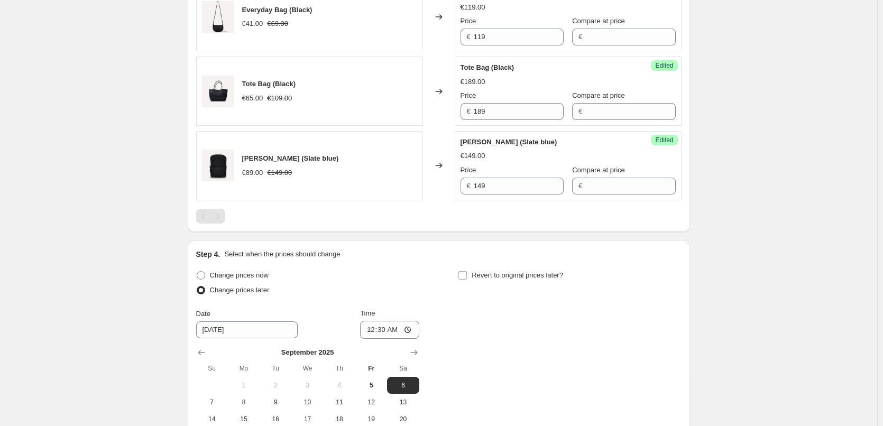
scroll to position [1227, 0]
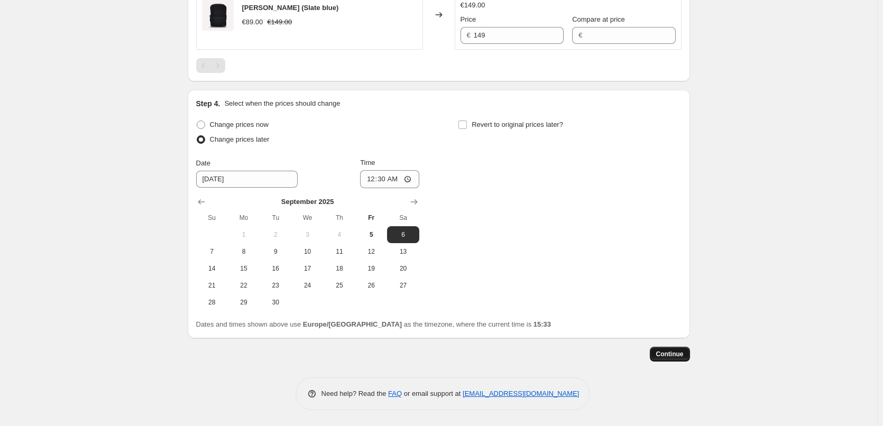
click at [684, 353] on span "Continue" at bounding box center [671, 354] width 28 height 8
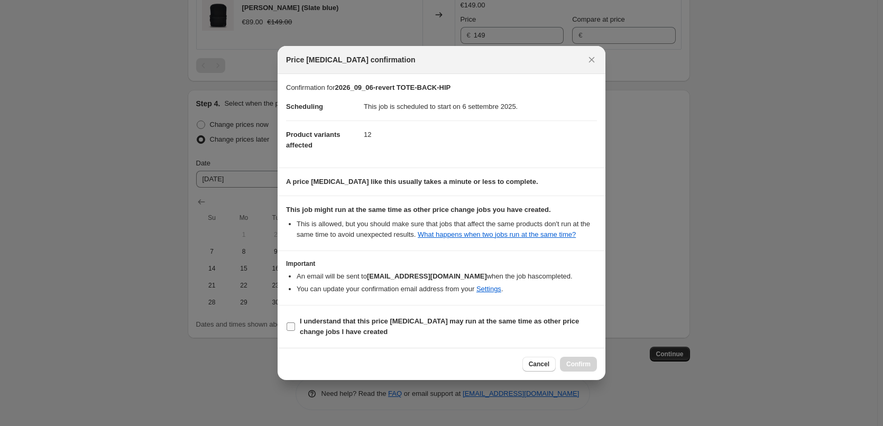
click at [326, 327] on b "I understand that this price change job may run at the same time as other price…" at bounding box center [439, 326] width 279 height 19
click at [295, 327] on input "I understand that this price change job may run at the same time as other price…" at bounding box center [291, 327] width 8 height 8
checkbox input "true"
click at [577, 368] on span "Confirm" at bounding box center [579, 364] width 24 height 8
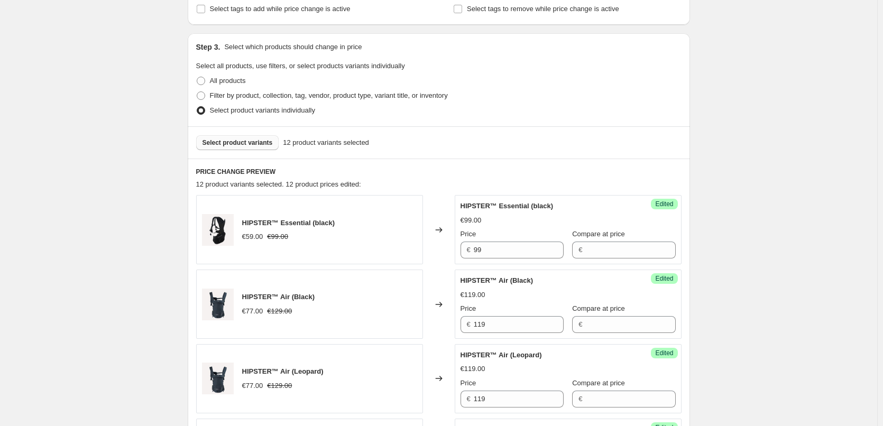
scroll to position [423, 0]
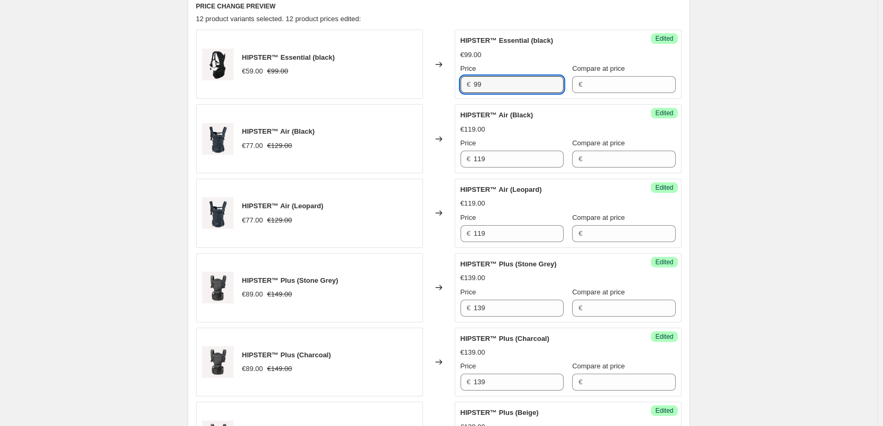
drag, startPoint x: 517, startPoint y: 87, endPoint x: 419, endPoint y: 83, distance: 98.0
click at [419, 83] on div "HIPSTER™ Essential (black) €59.00 €99.00 Changed to Success Edited HIPSTER™ Ess…" at bounding box center [439, 64] width 486 height 69
type input "79"
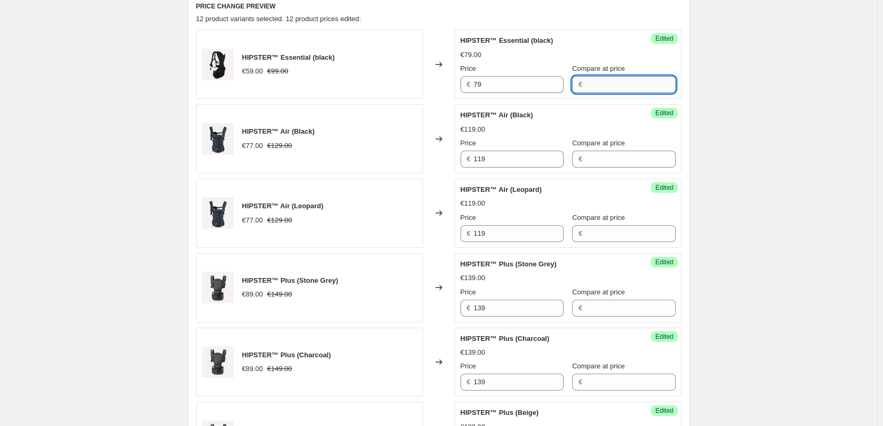
click at [610, 88] on input "Compare at price" at bounding box center [631, 84] width 90 height 17
type input "99"
click at [542, 162] on input "119" at bounding box center [519, 159] width 90 height 17
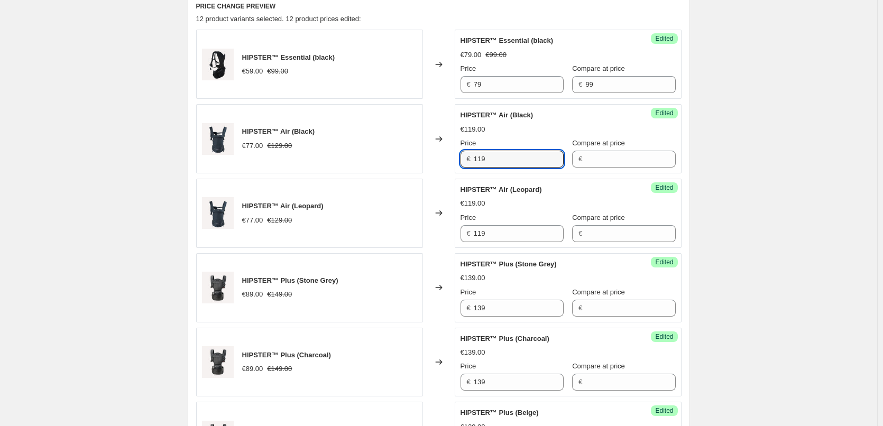
drag, startPoint x: 511, startPoint y: 159, endPoint x: 438, endPoint y: 153, distance: 73.7
click at [438, 153] on div "HIPSTER™ Air (Black) €77.00 €129.00 Changed to Success Edited HIPSTER™ Air (Bla…" at bounding box center [439, 138] width 486 height 69
type input "89"
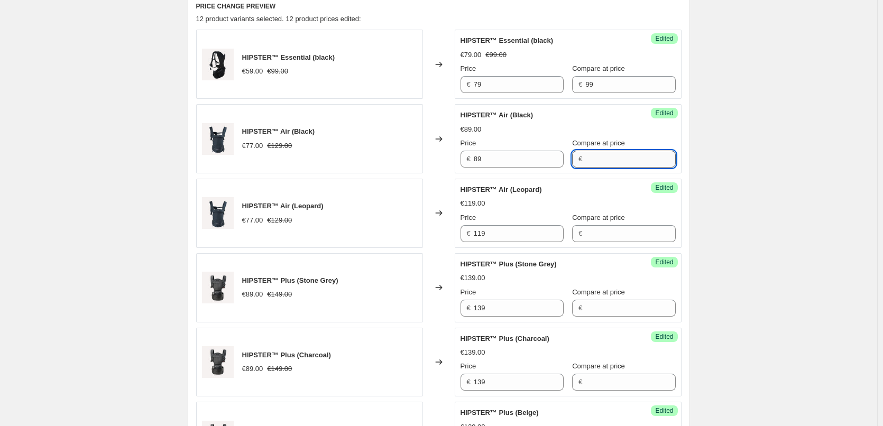
click at [614, 158] on input "Compare at price" at bounding box center [631, 159] width 90 height 17
type input "119"
click at [599, 235] on input "Compare at price" at bounding box center [631, 233] width 90 height 17
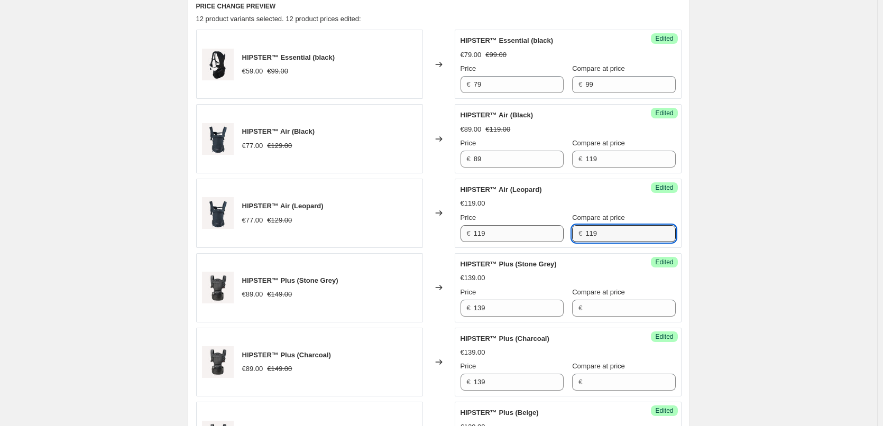
type input "119"
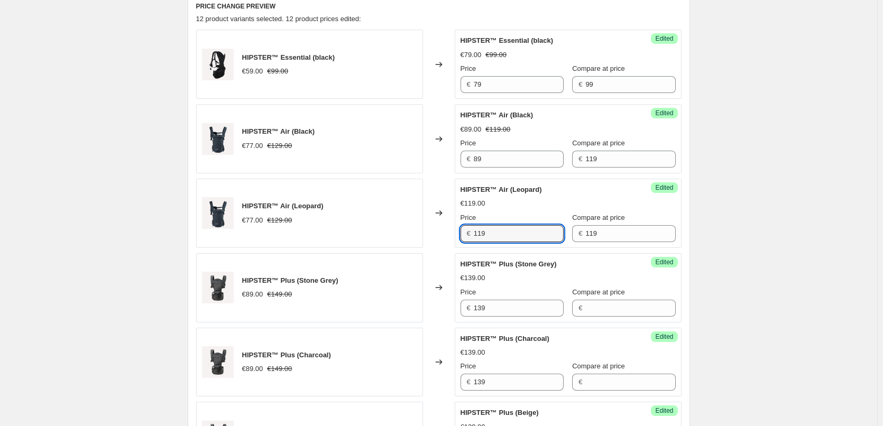
drag, startPoint x: 507, startPoint y: 232, endPoint x: 463, endPoint y: 230, distance: 43.4
click at [463, 230] on div "€ 119" at bounding box center [512, 233] width 103 height 17
type input "89"
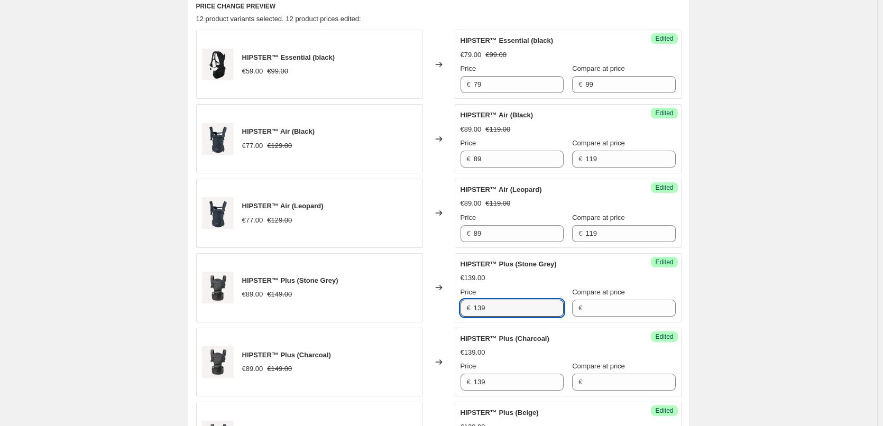
drag, startPoint x: 500, startPoint y: 308, endPoint x: 467, endPoint y: 304, distance: 34.1
click at [467, 304] on div "€ 139" at bounding box center [512, 308] width 103 height 17
type input "99"
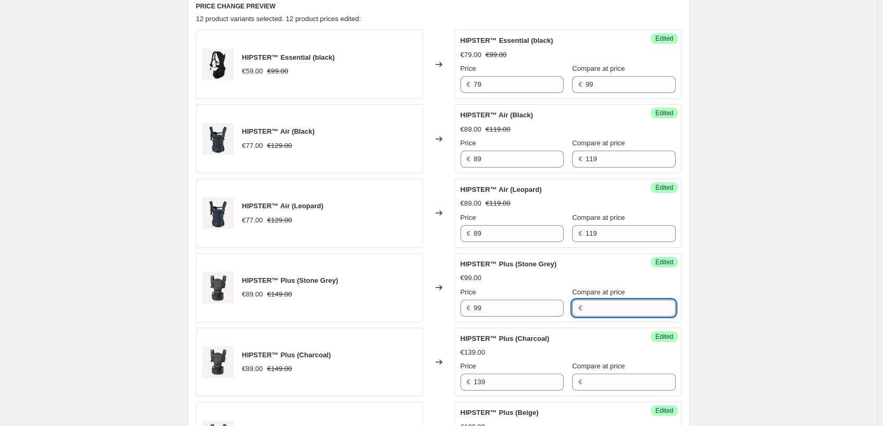
click at [608, 306] on input "Compare at price" at bounding box center [631, 308] width 90 height 17
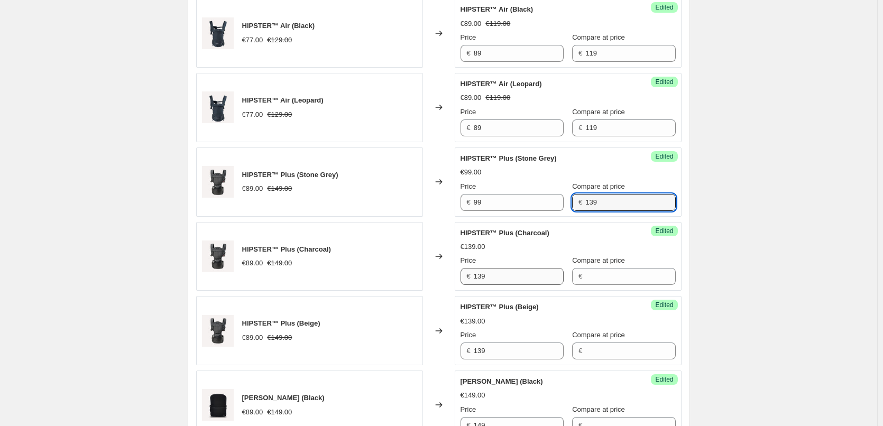
type input "139"
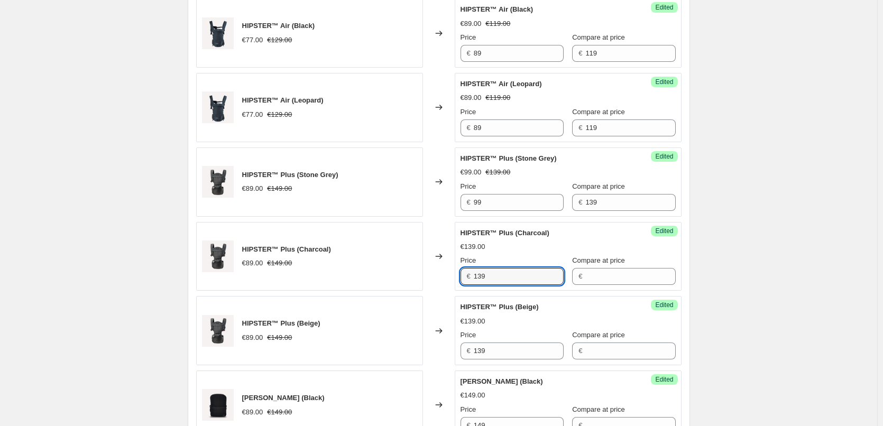
drag, startPoint x: 502, startPoint y: 275, endPoint x: 468, endPoint y: 272, distance: 33.4
click at [468, 272] on div "€ 139" at bounding box center [512, 276] width 103 height 17
type input "99"
click at [605, 276] on input "Compare at price" at bounding box center [631, 276] width 90 height 17
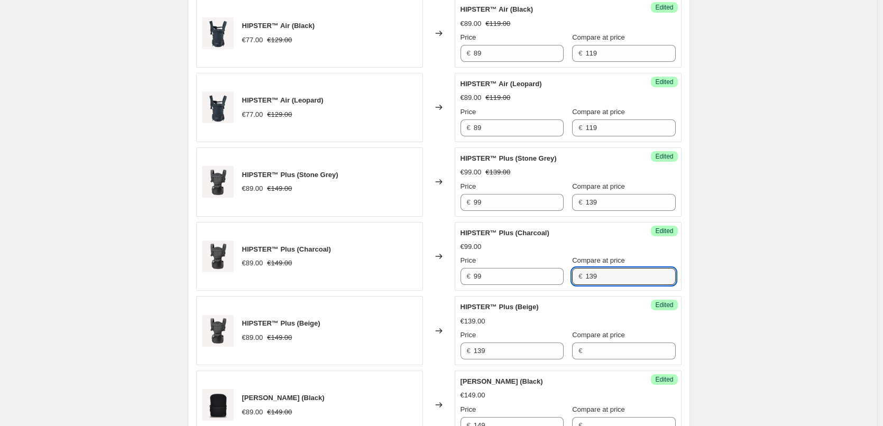
scroll to position [635, 0]
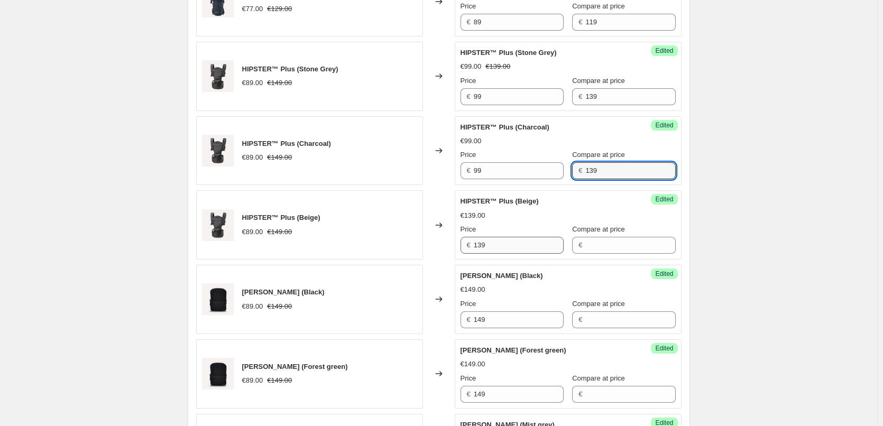
type input "139"
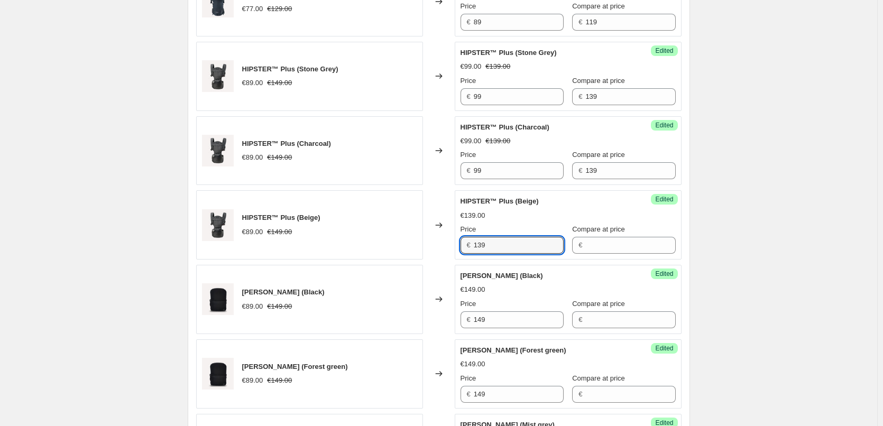
drag, startPoint x: 517, startPoint y: 246, endPoint x: 466, endPoint y: 242, distance: 51.4
click at [466, 242] on div "€ 139" at bounding box center [512, 245] width 103 height 17
type input "99"
click at [601, 248] on input "Compare at price" at bounding box center [631, 245] width 90 height 17
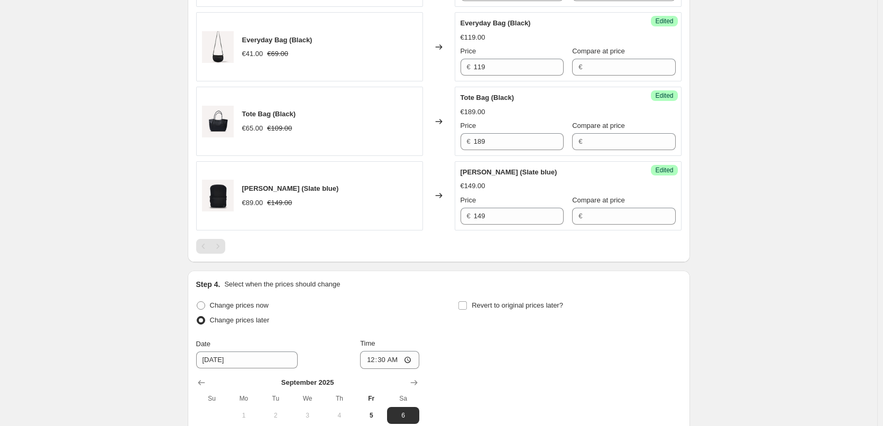
scroll to position [1292, 0]
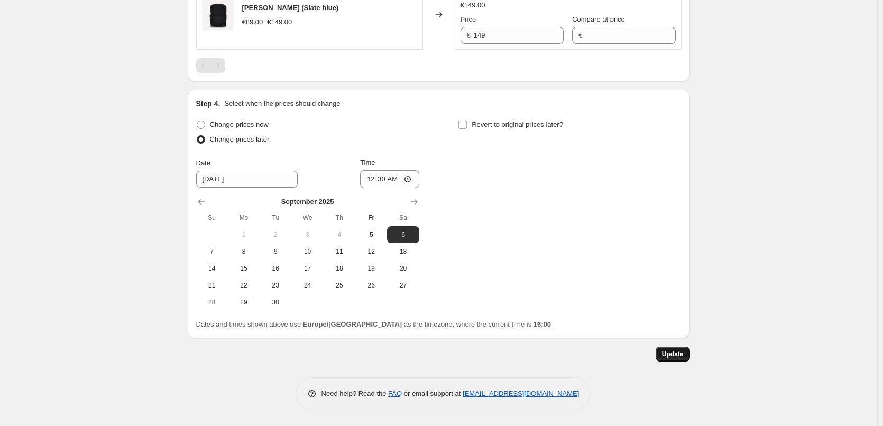
type input "139"
click at [678, 352] on span "Update" at bounding box center [673, 354] width 22 height 8
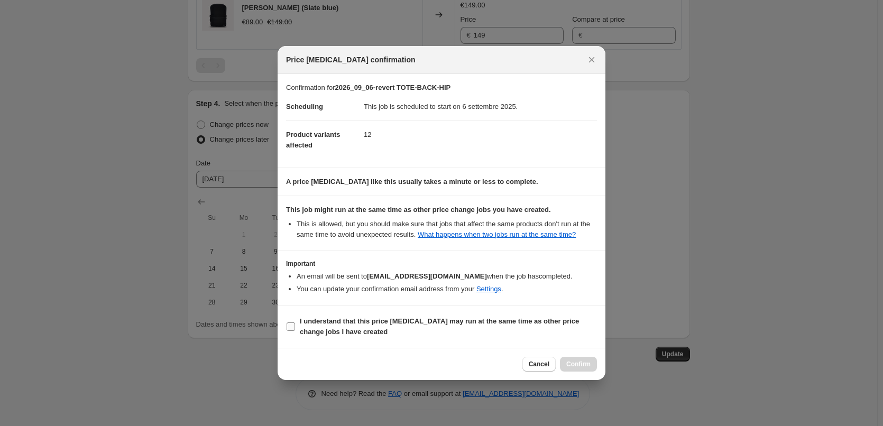
click at [287, 328] on input "I understand that this price change job may run at the same time as other price…" at bounding box center [291, 327] width 8 height 8
checkbox input "true"
click at [580, 363] on span "Confirm" at bounding box center [579, 364] width 24 height 8
